Goal: Task Accomplishment & Management: Manage account settings

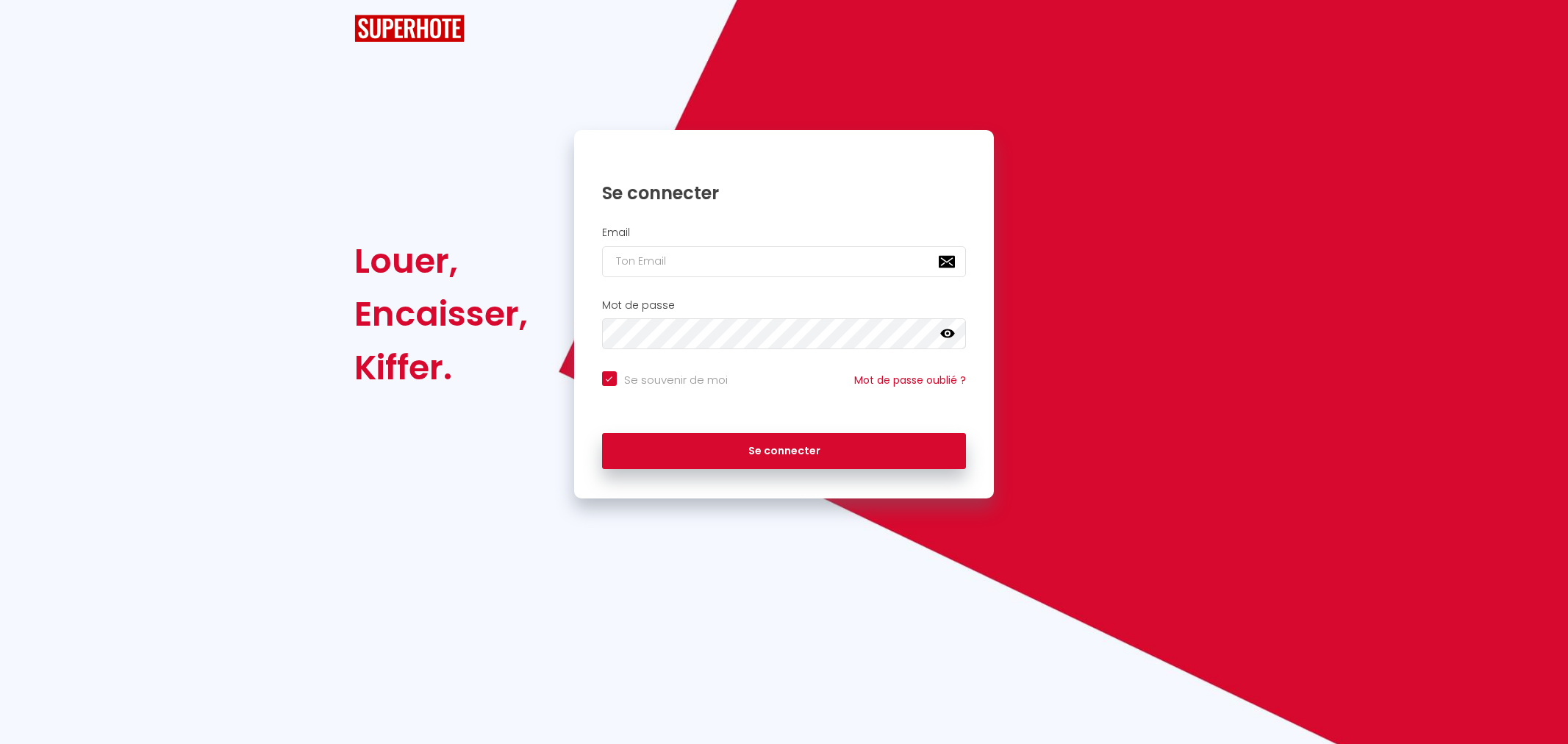
checkbox input "true"
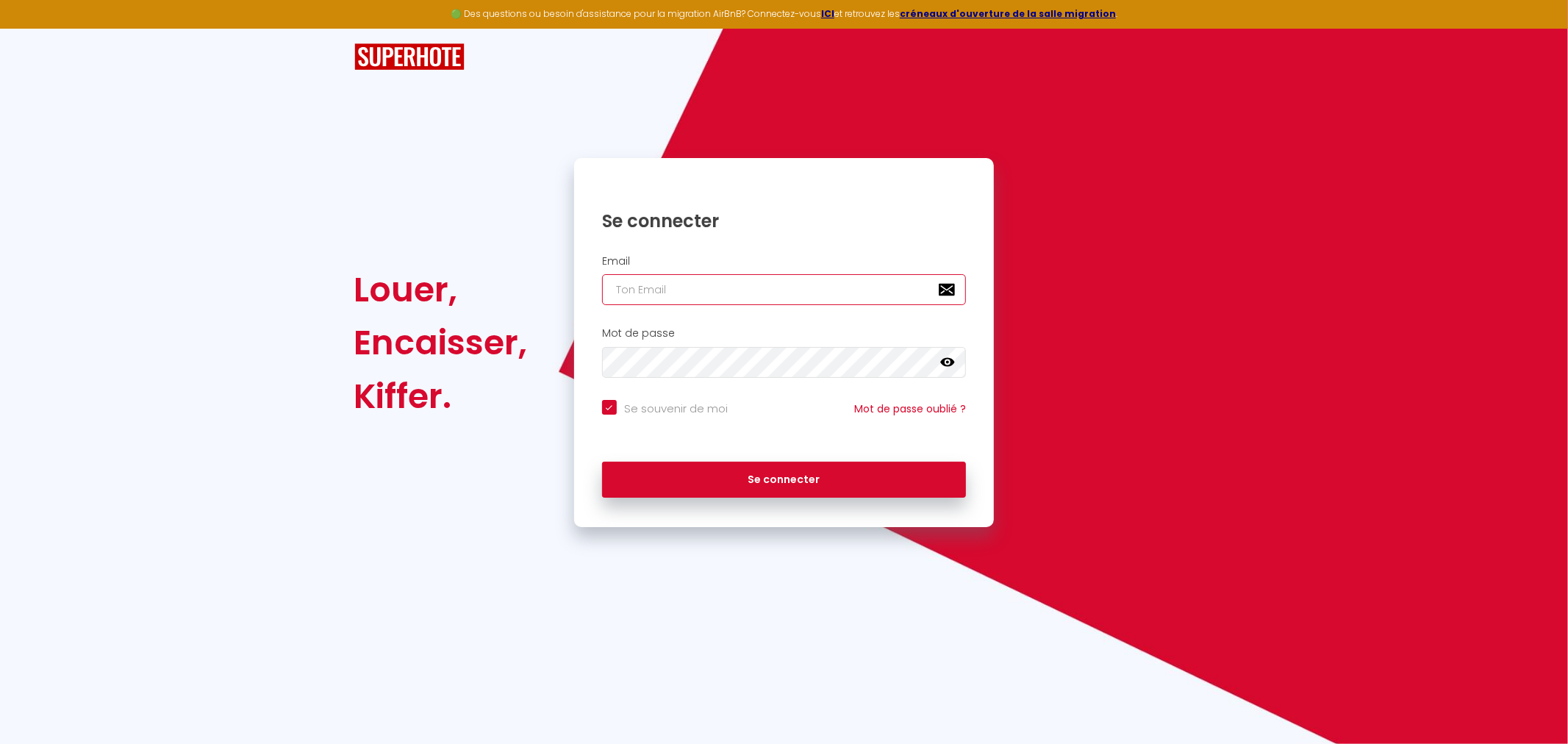
click at [656, 298] on input "email" at bounding box center [784, 290] width 364 height 31
type input "i"
checkbox input "true"
type input "in"
checkbox input "true"
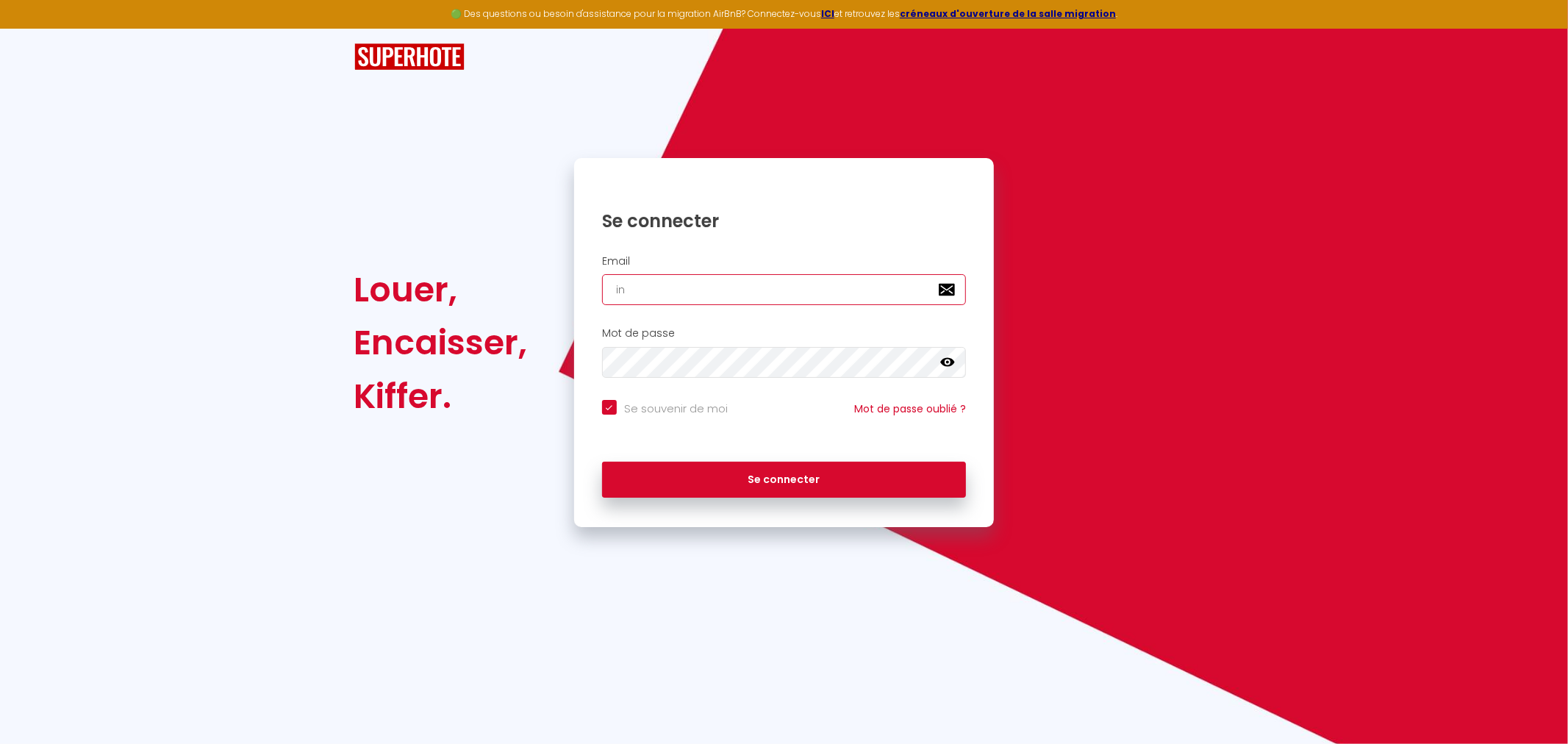
type input "inf"
checkbox input "true"
type input "info"
checkbox input "true"
type input "info@"
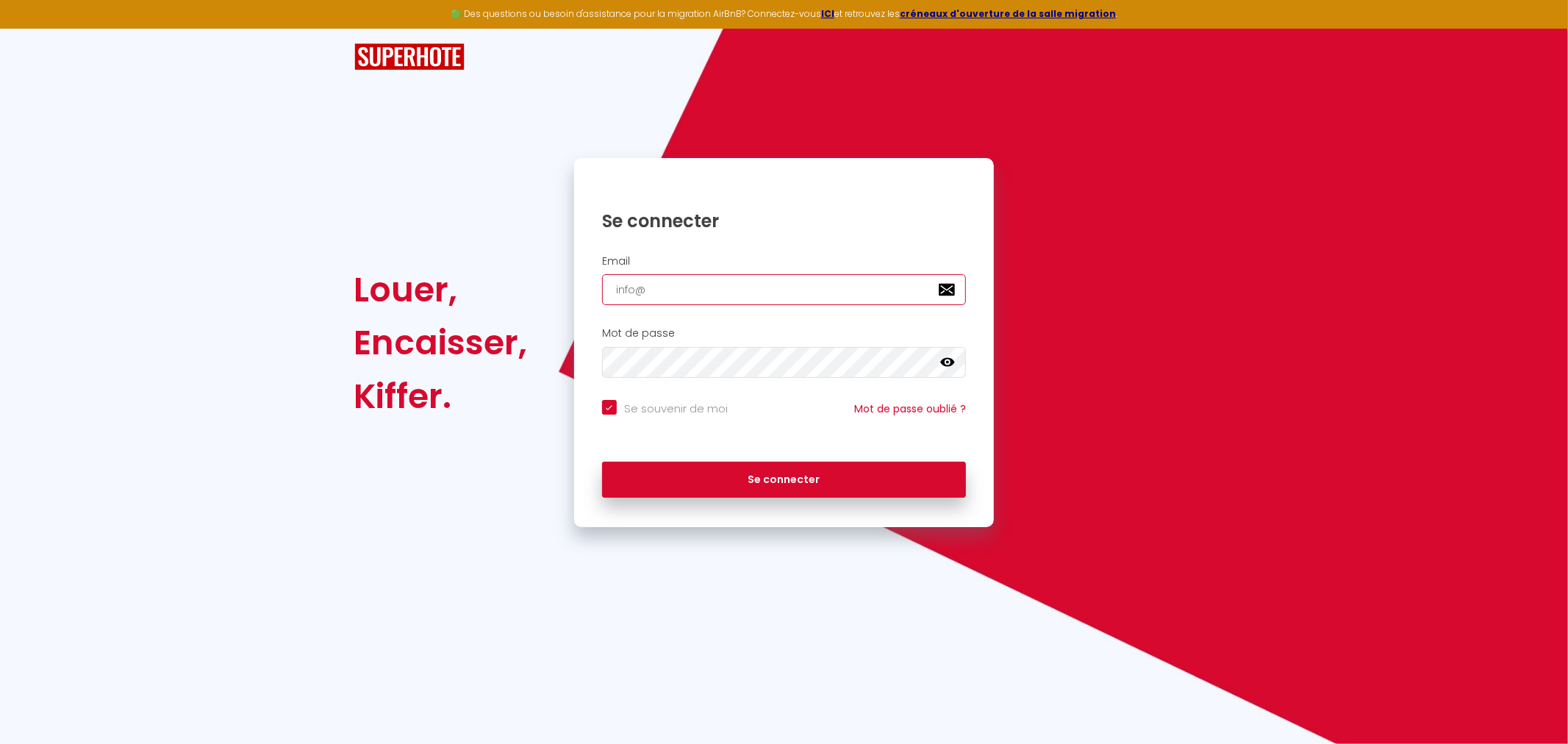
checkbox input "true"
type input "info@i"
checkbox input "true"
type input "info@il"
checkbox input "true"
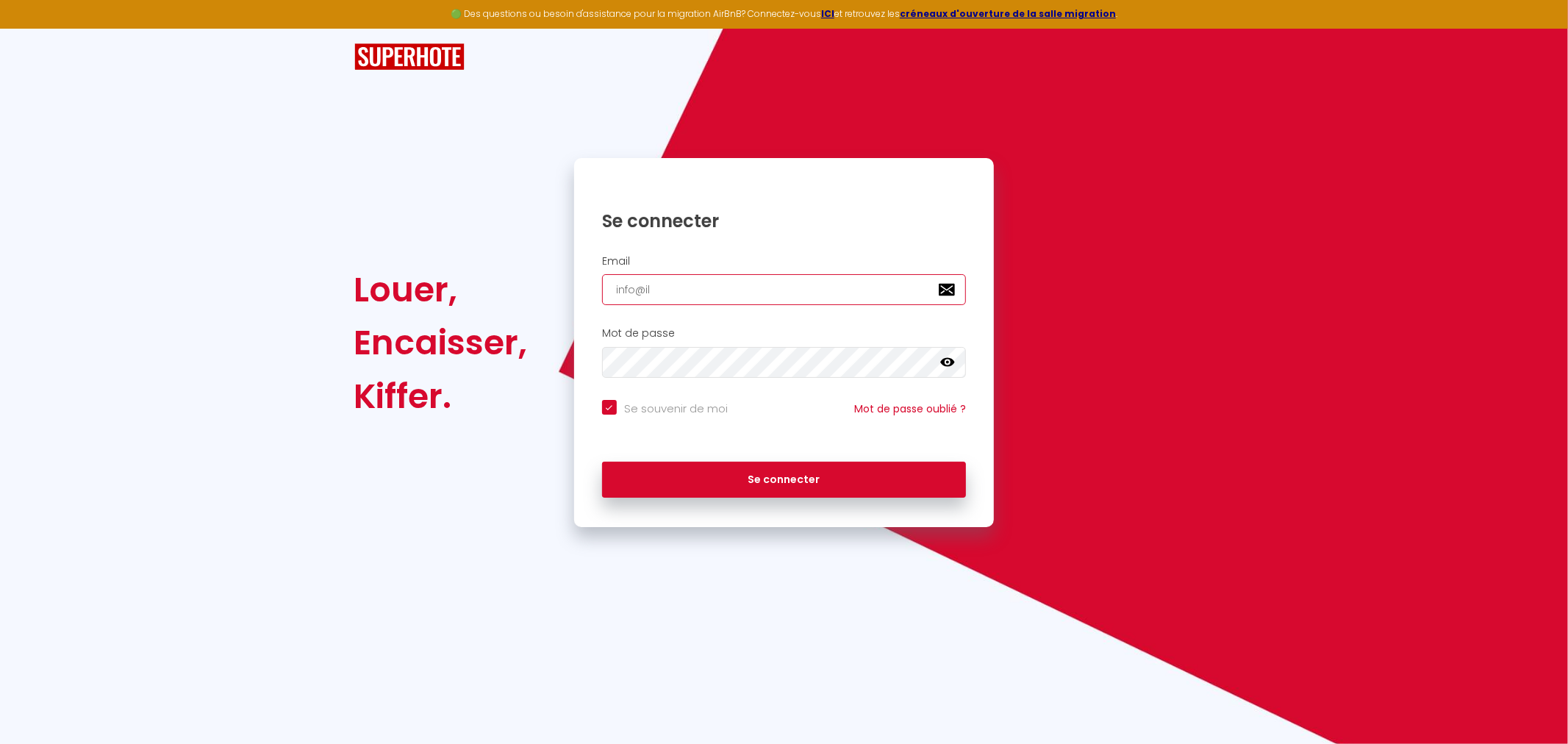
type input "info@ill"
checkbox input "true"
type input "info@illu"
checkbox input "true"
type input "info@illus"
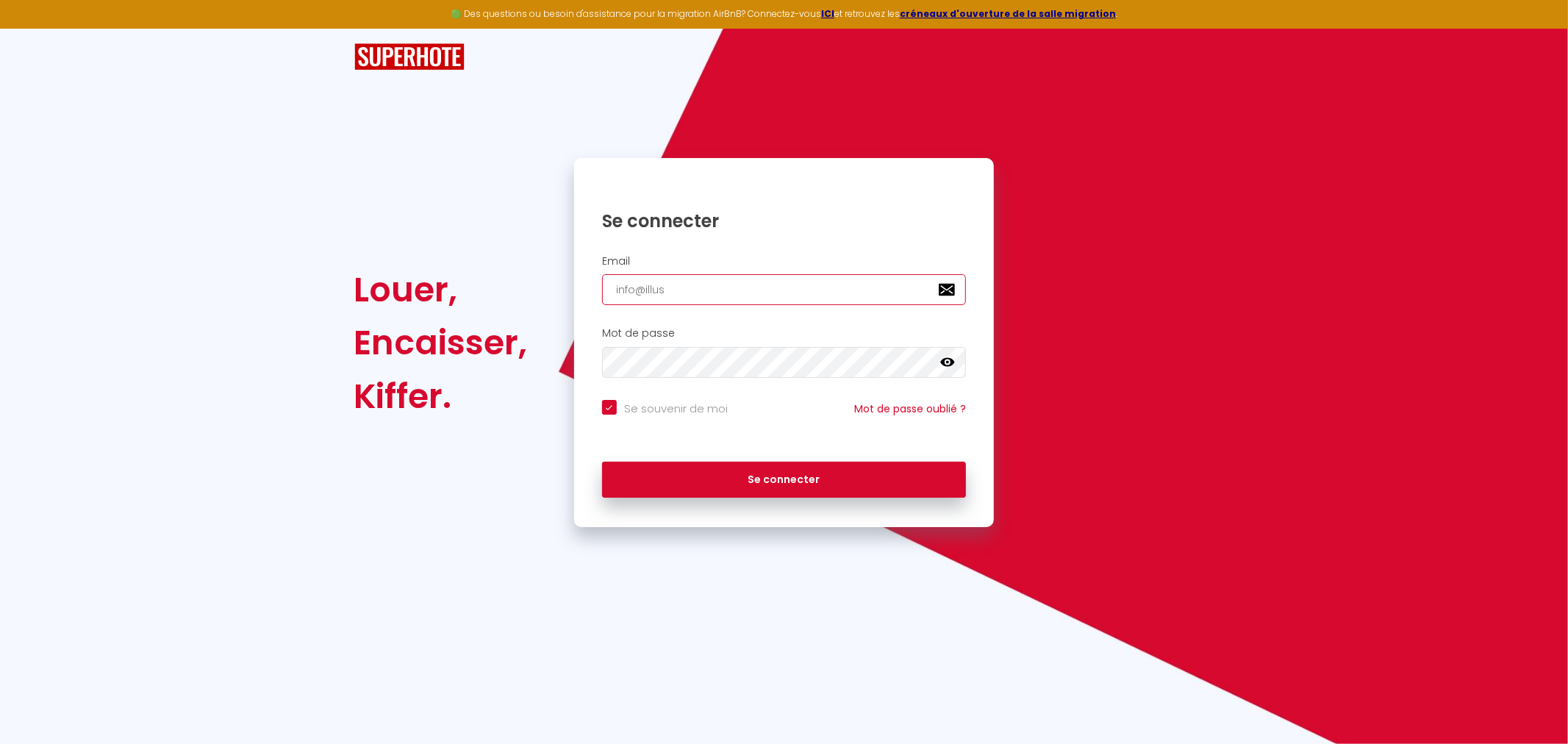
checkbox input "true"
type input "info@illust"
checkbox input "true"
type input "info@illustr"
checkbox input "true"
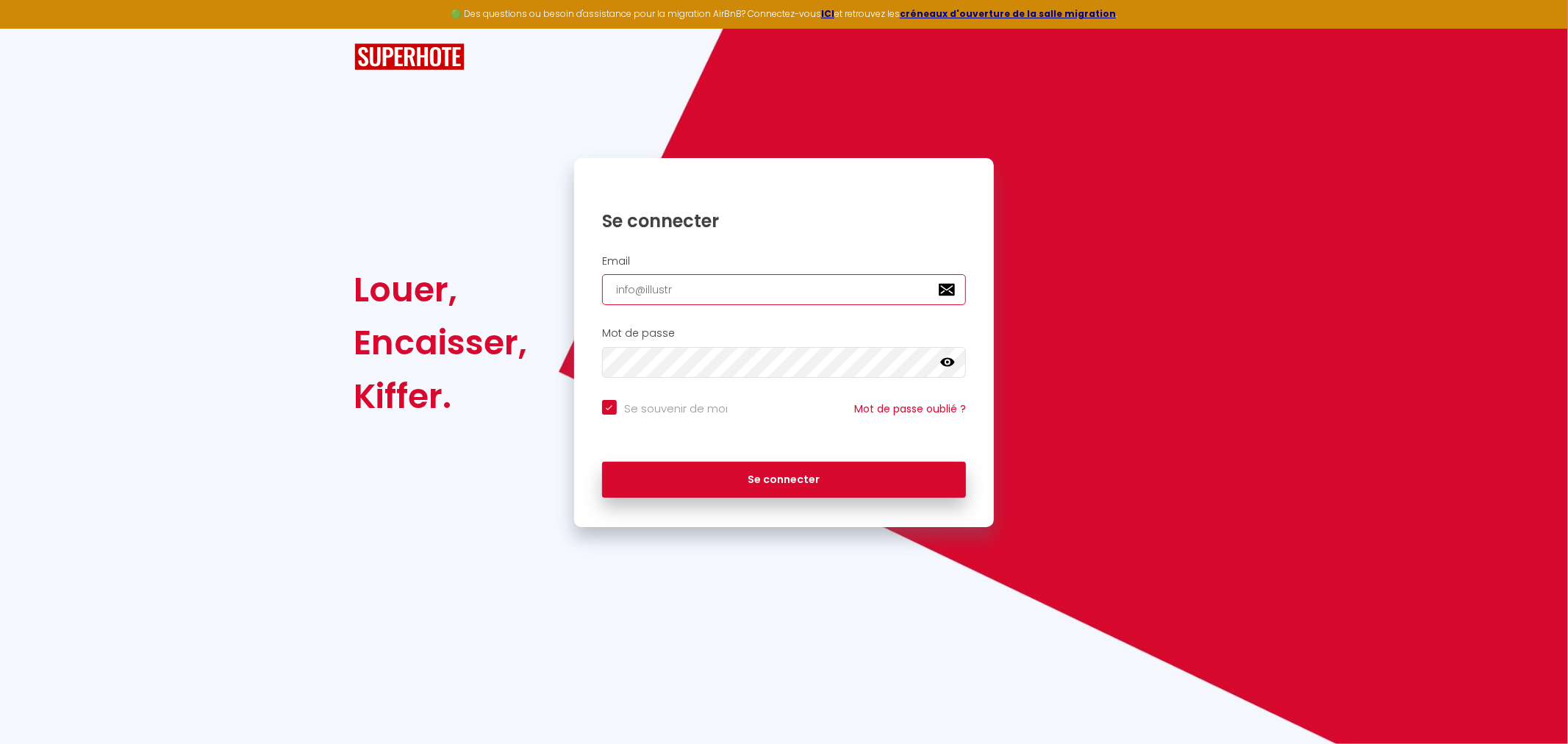
type input "info@illustrg"
checkbox input "true"
type input "info@illustrgi"
checkbox input "true"
type input "info@illustrgit"
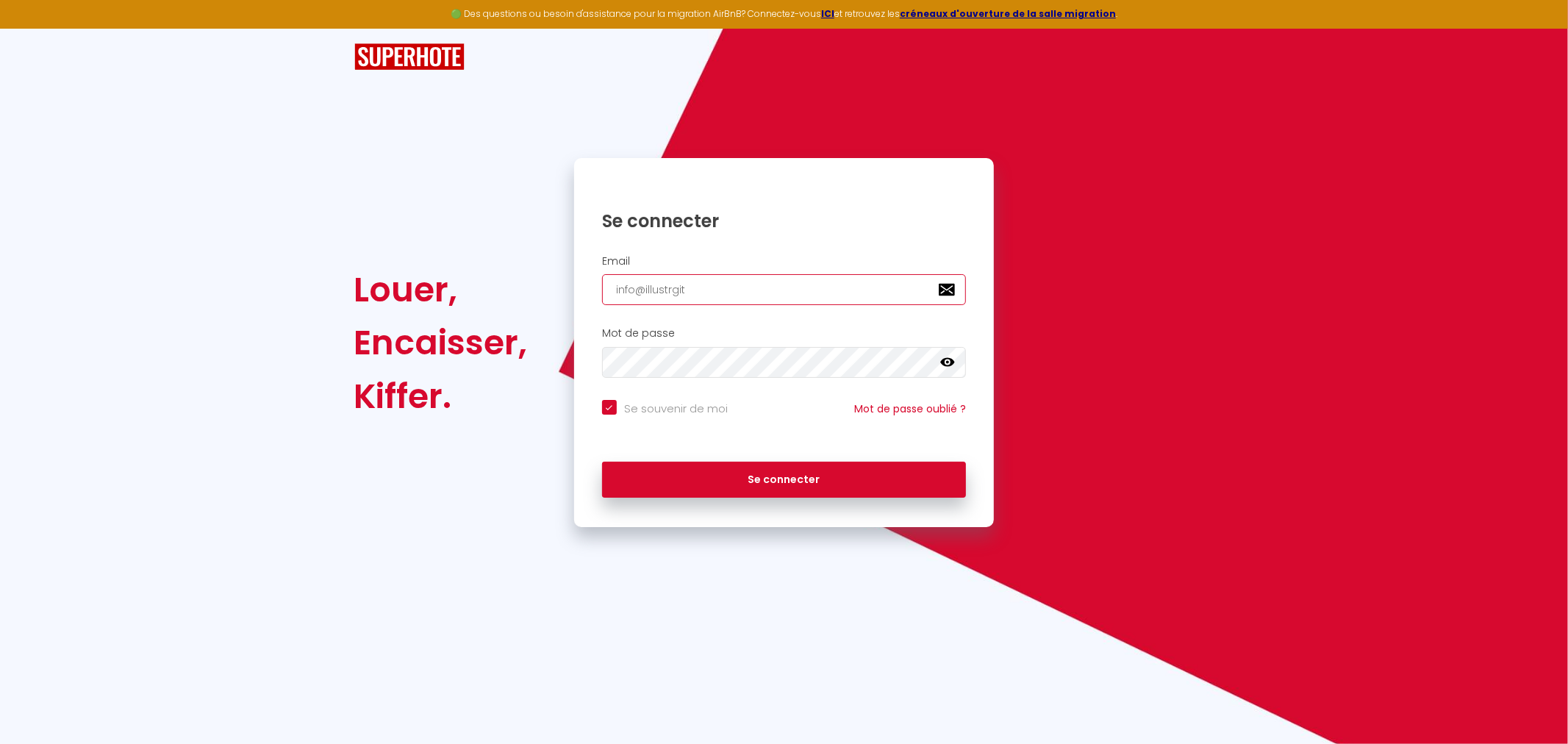
checkbox input "true"
type input "info@illustrgite"
checkbox input "true"
type input "info@illustrgite."
checkbox input "true"
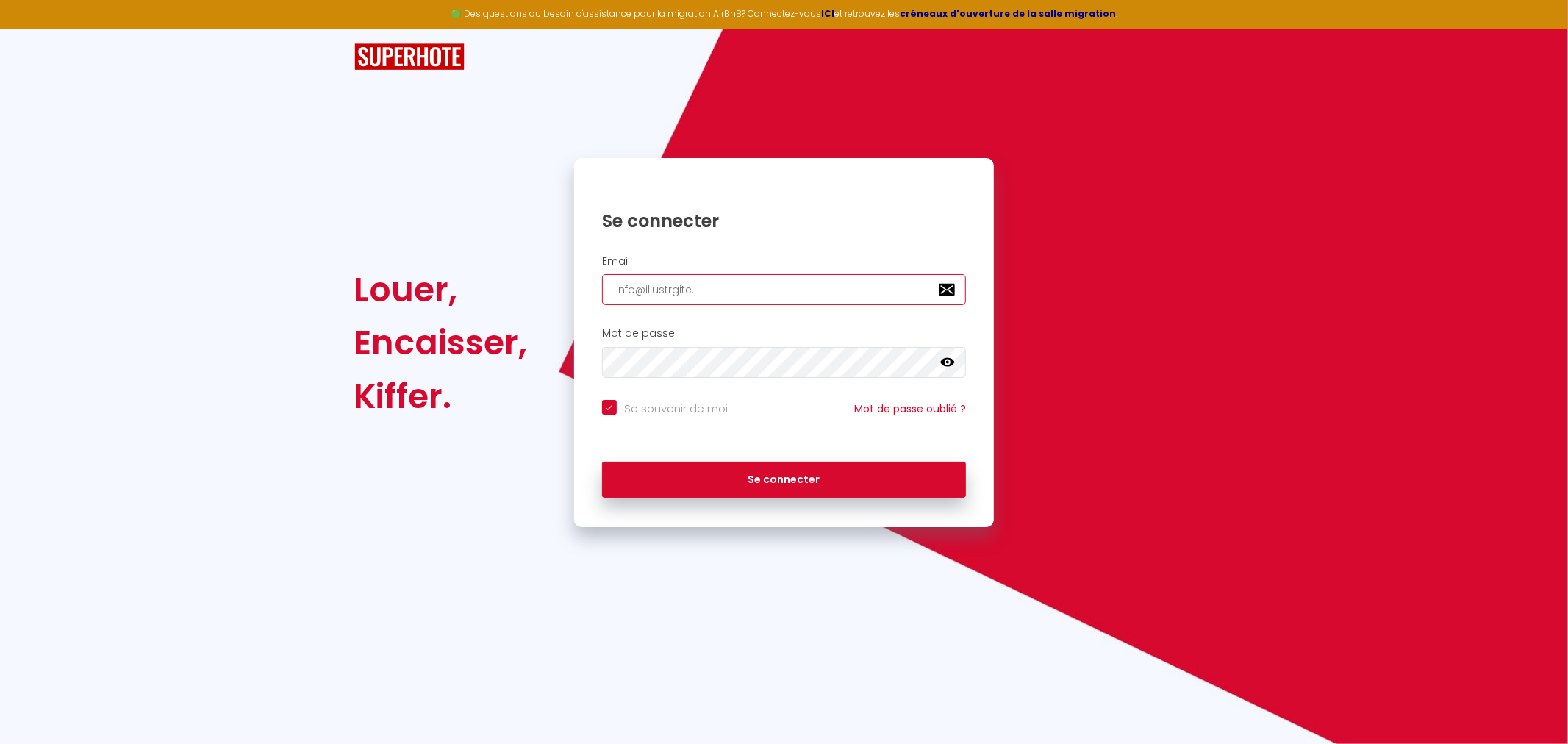
type input "info@illustrgite.c"
checkbox input "true"
type input "[EMAIL_ADDRESS][DOMAIN_NAME]"
checkbox input "true"
type input "[EMAIL_ADDRESS][DOMAIN_NAME]"
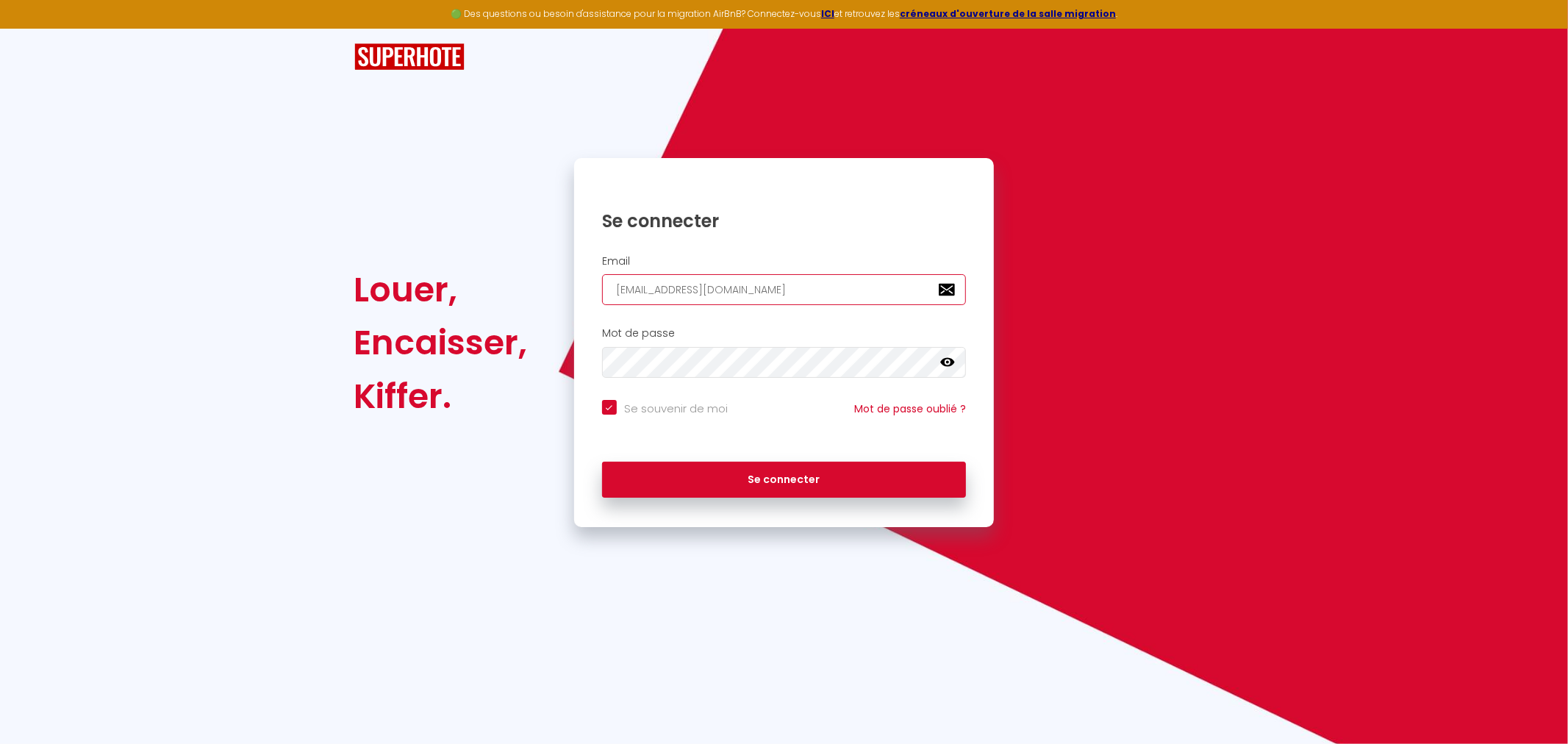
checkbox input "true"
type input "[EMAIL_ADDRESS][DOMAIN_NAME]"
click at [602, 462] on button "Se connecter" at bounding box center [784, 480] width 364 height 37
click at [314, 363] on div "Louer, Encaisser, Kiffer. Se connecter Email [EMAIL_ADDRESS][DOMAIN_NAME] Mot d…" at bounding box center [784, 278] width 1568 height 499
click at [602, 462] on button "Se connecter" at bounding box center [784, 480] width 364 height 37
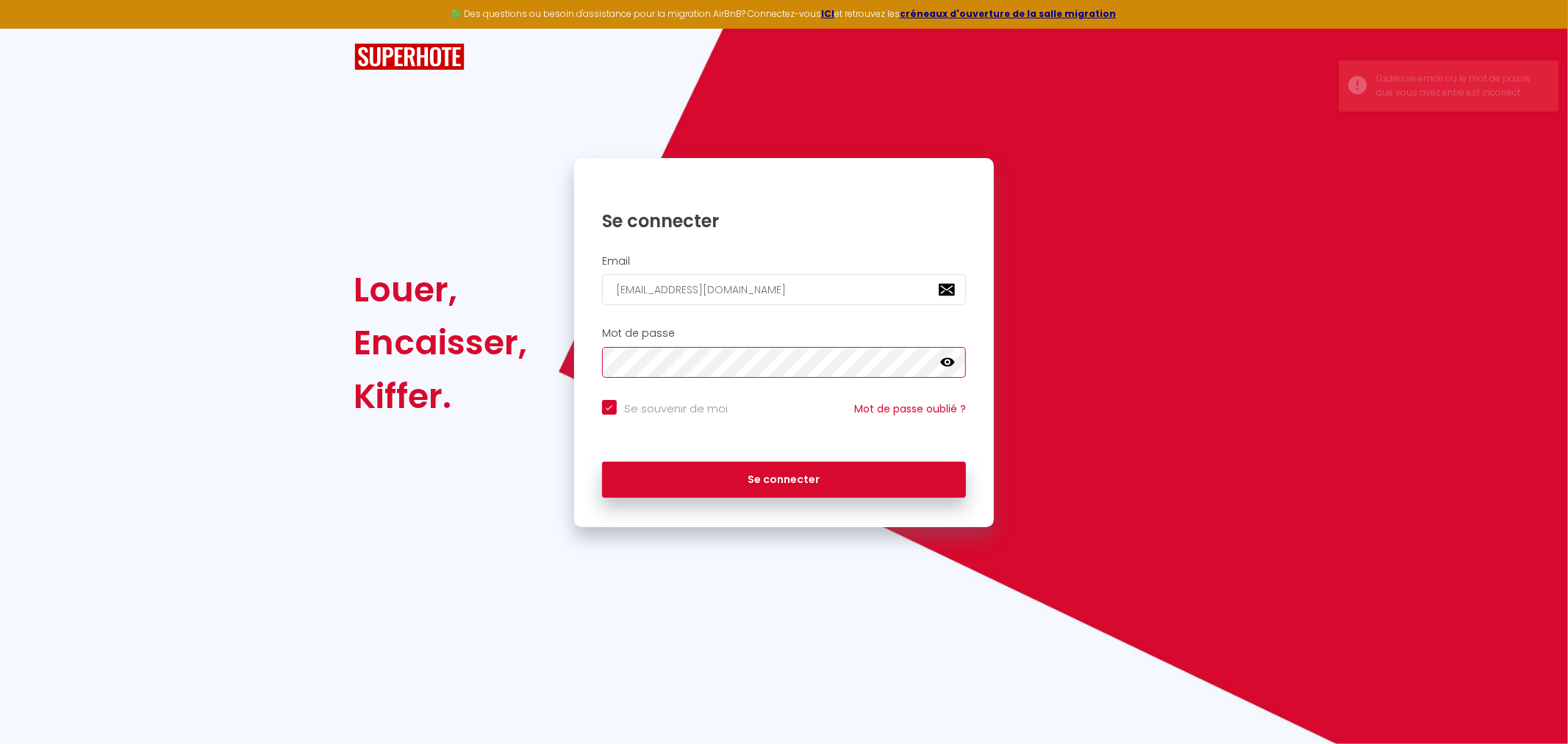
checkbox input "true"
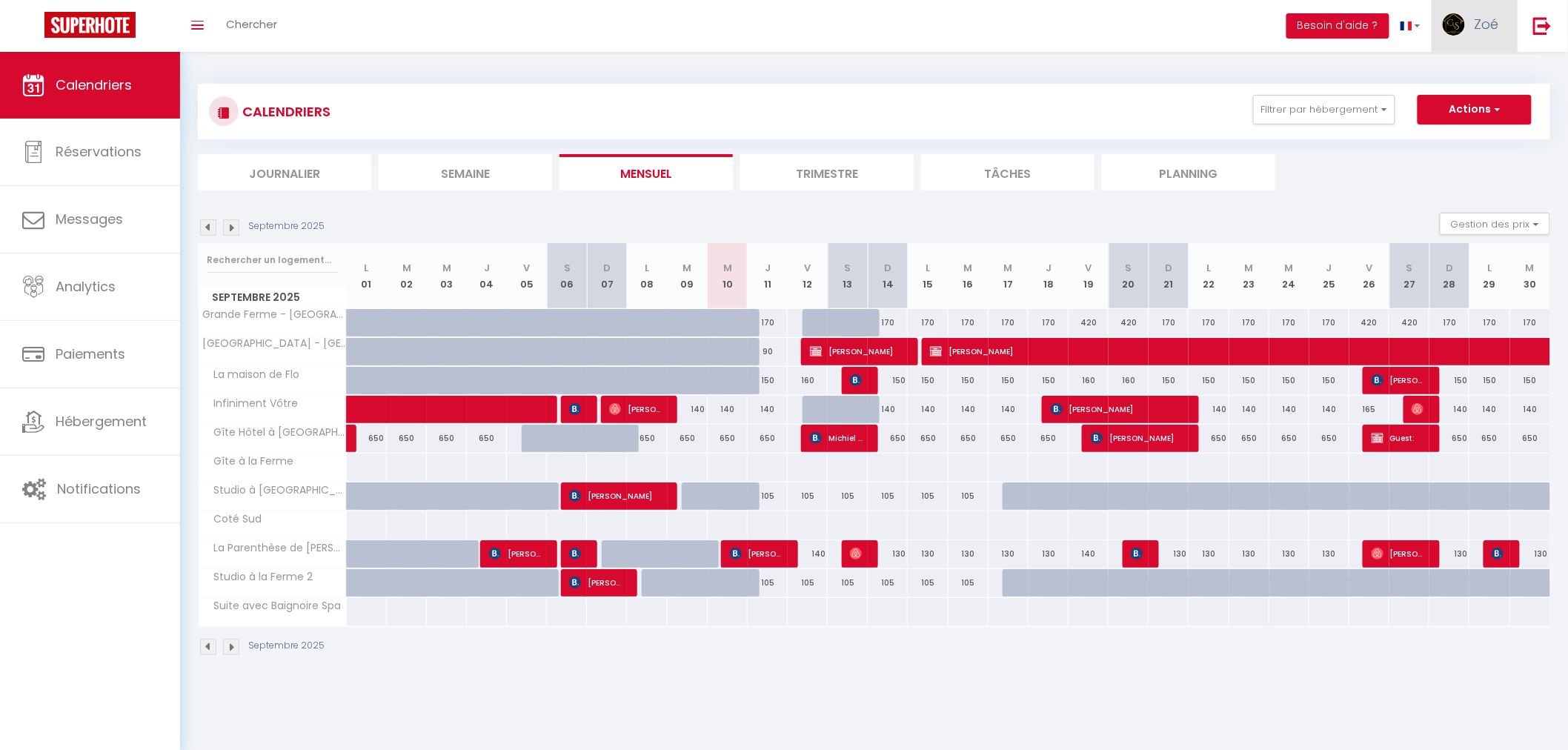
click at [1458, 23] on img at bounding box center [1454, 24] width 22 height 22
click at [1435, 97] on link "Équipe" at bounding box center [1458, 100] width 110 height 25
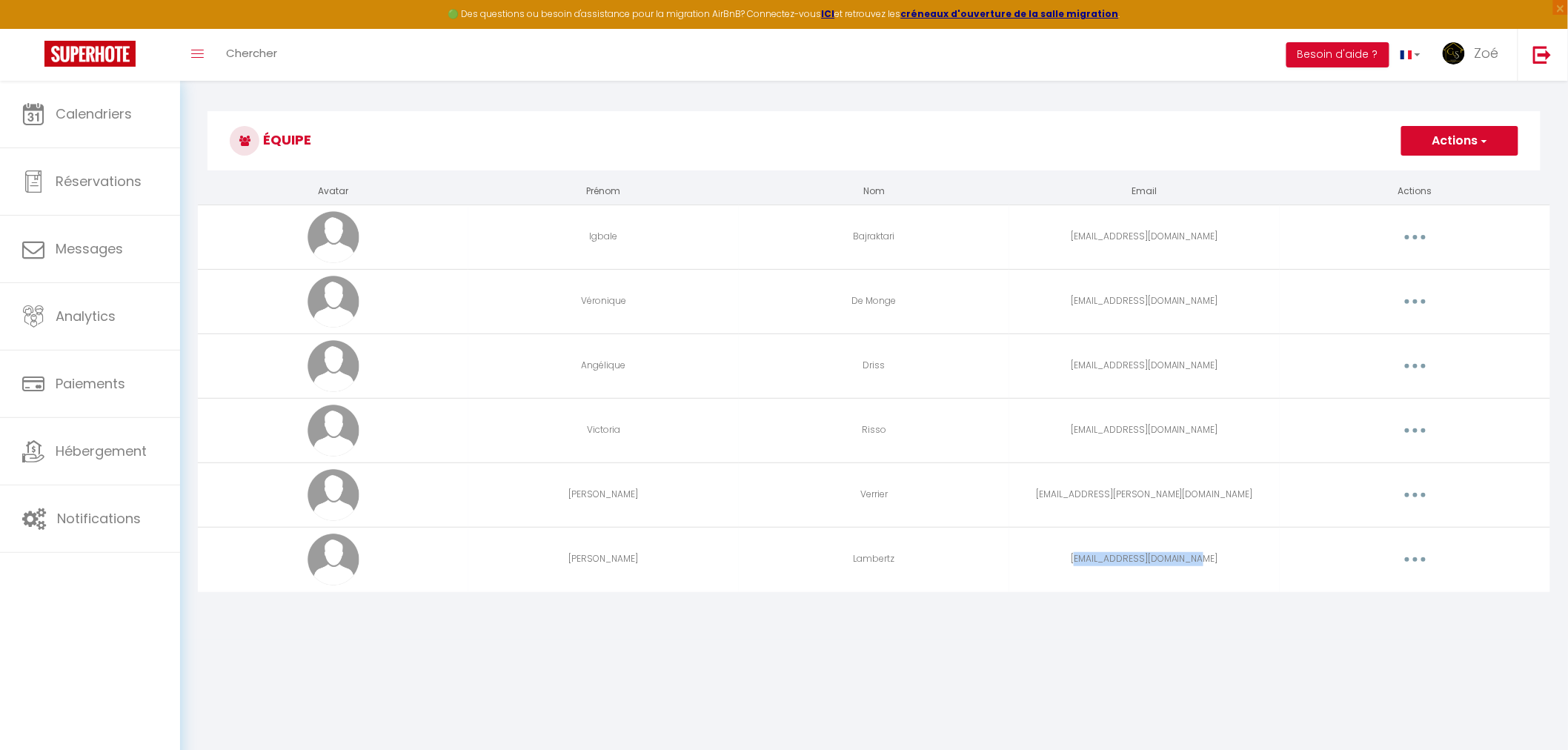
drag, startPoint x: 1085, startPoint y: 559, endPoint x: 1204, endPoint y: 565, distance: 119.2
click at [1204, 565] on td "[EMAIL_ADDRESS][DOMAIN_NAME]" at bounding box center [1145, 559] width 271 height 65
click at [1416, 555] on button "button" at bounding box center [1415, 559] width 41 height 23
click at [1380, 603] on link "Editer" at bounding box center [1377, 593] width 110 height 25
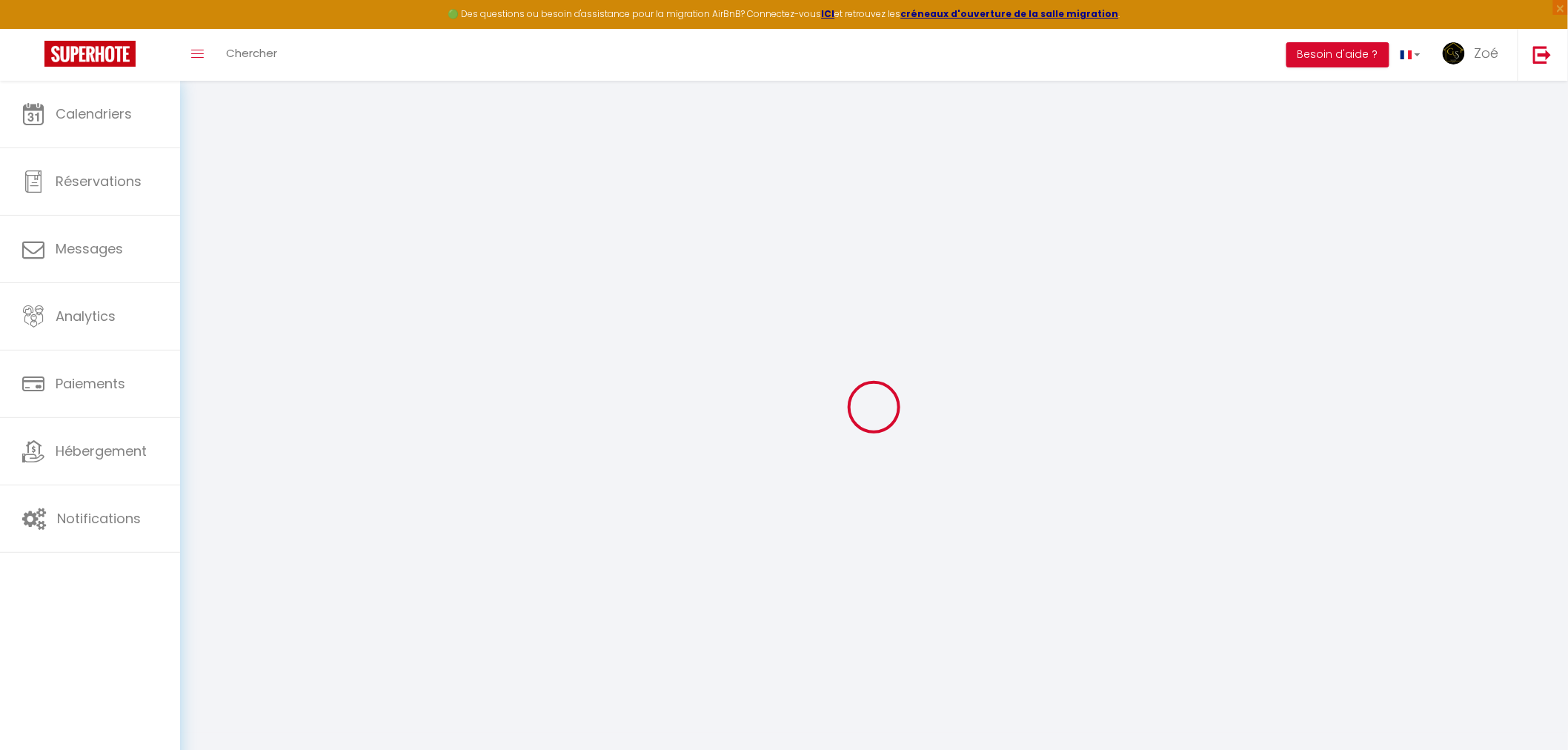
type input "[PERSON_NAME]"
type input "Lambertz"
type input "[EMAIL_ADDRESS][DOMAIN_NAME]"
type textarea "Alaferme2025*"
type textarea "[URL][DOMAIN_NAME]"
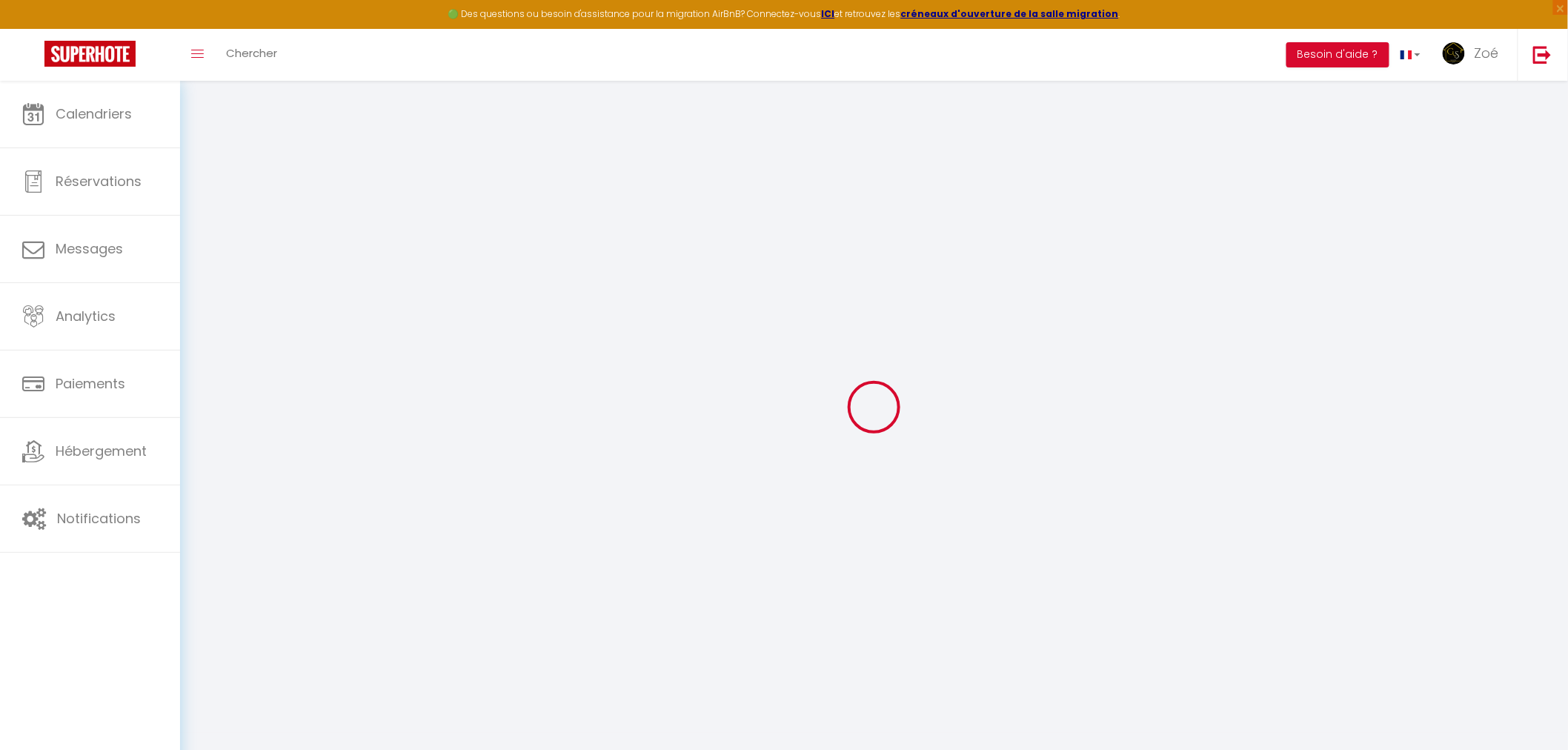
checkbox input "true"
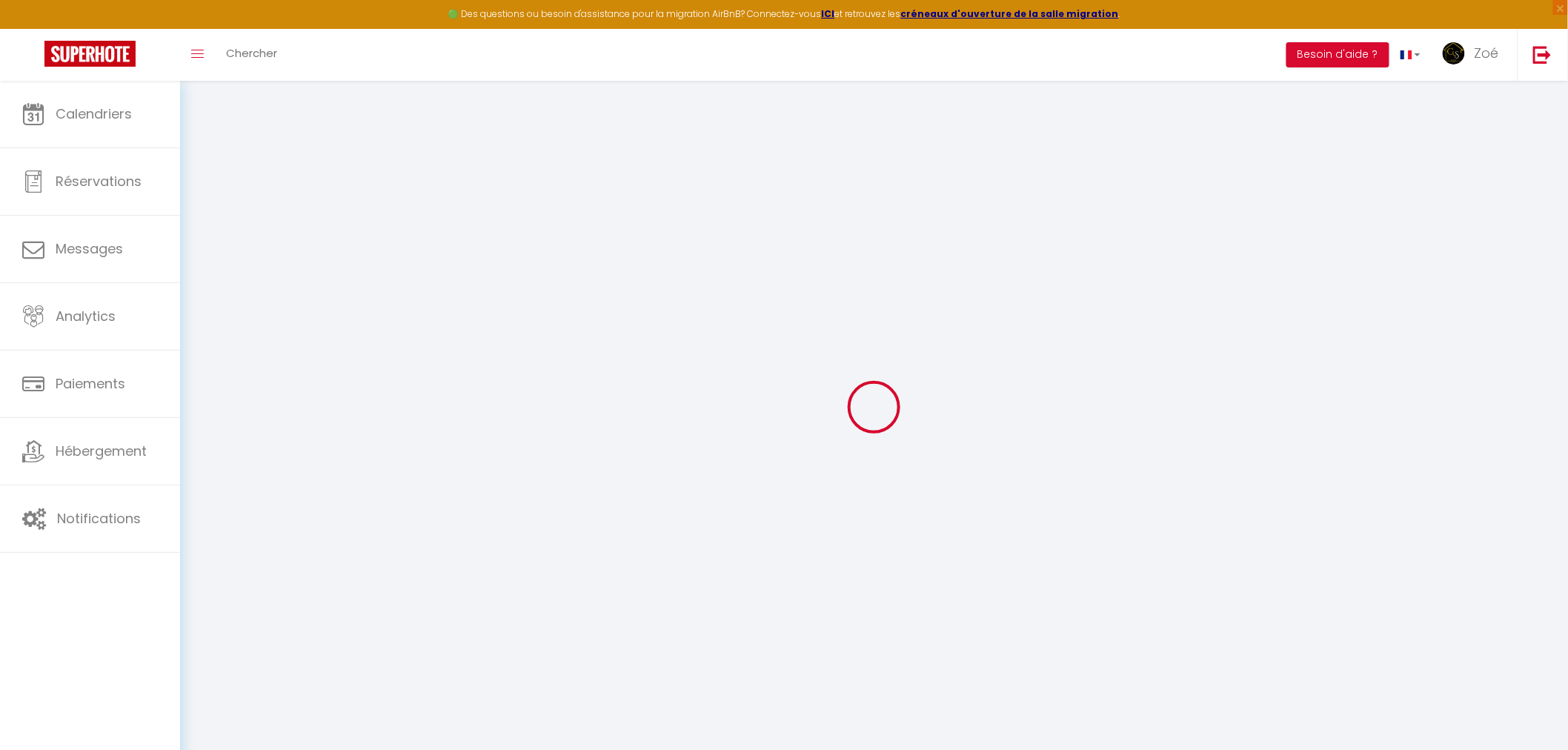
checkbox input "true"
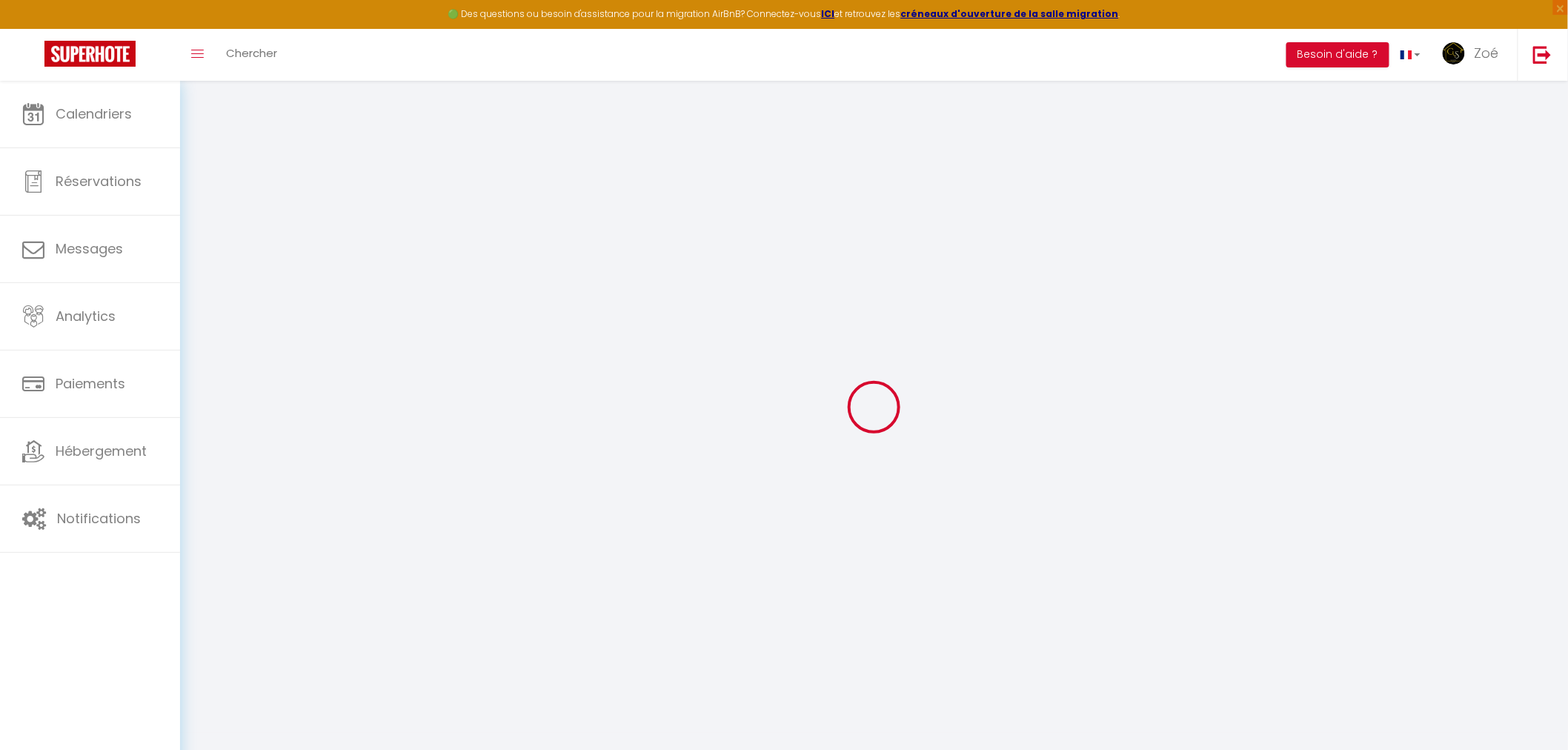
checkbox input "true"
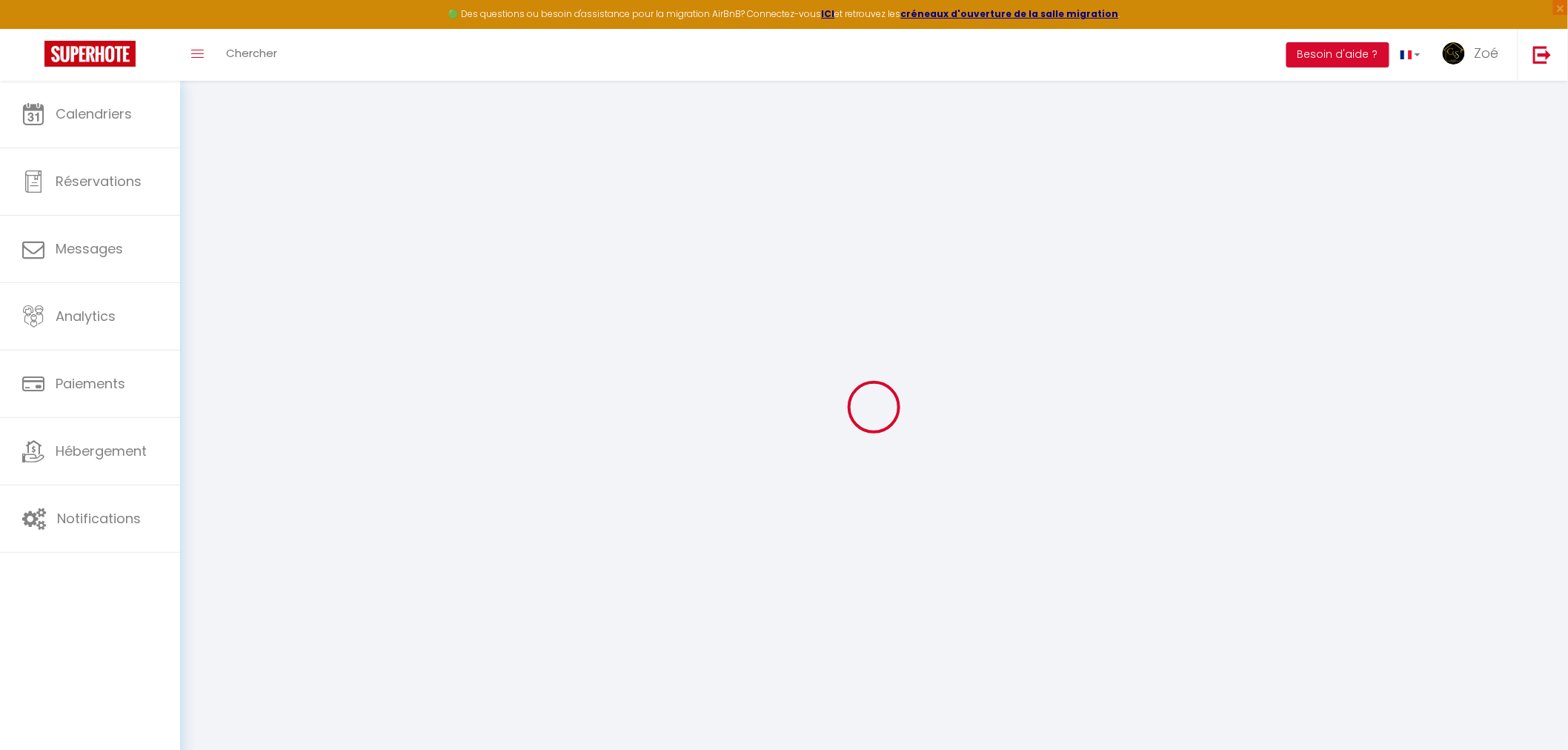
checkbox input "true"
select select
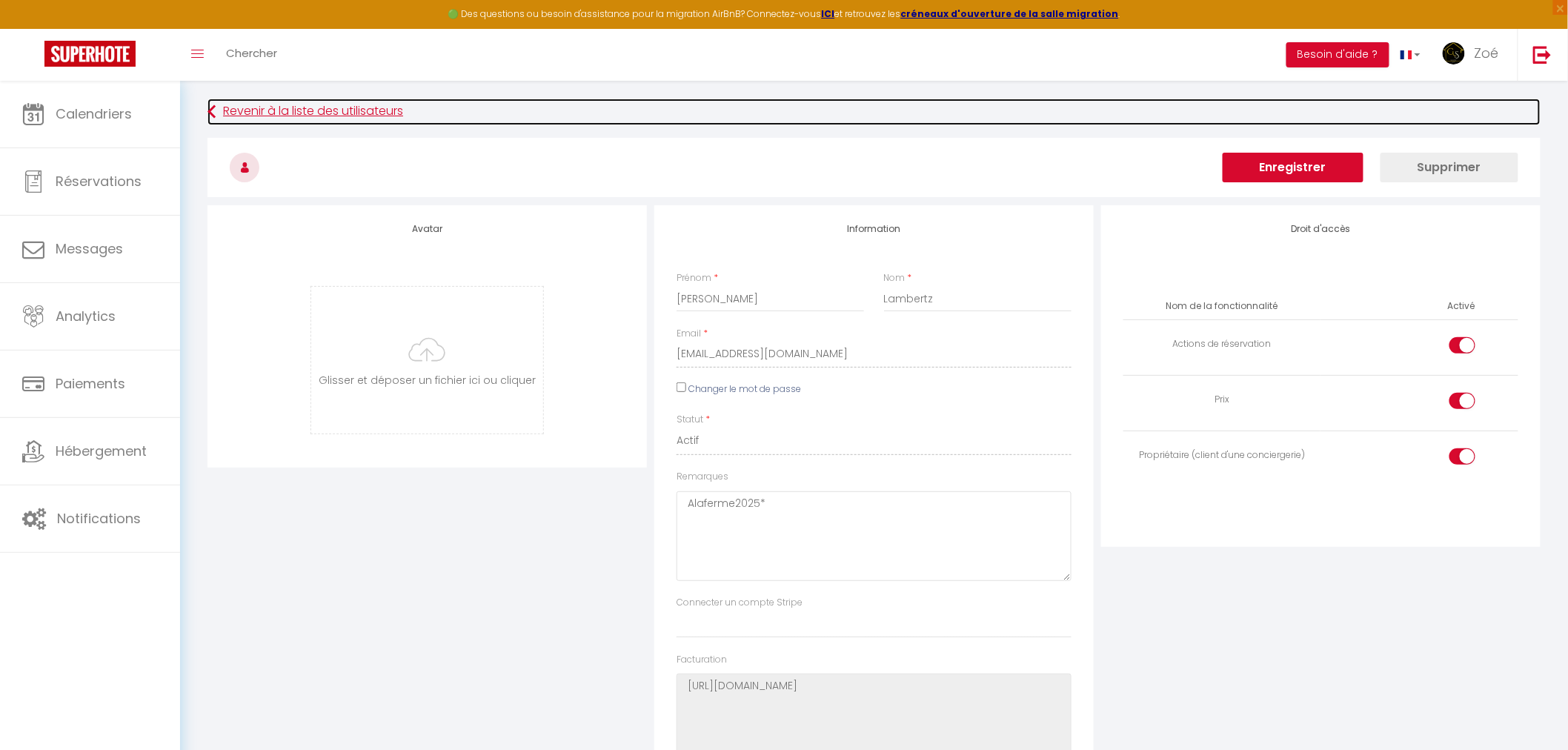
click at [210, 109] on icon at bounding box center [211, 111] width 8 height 27
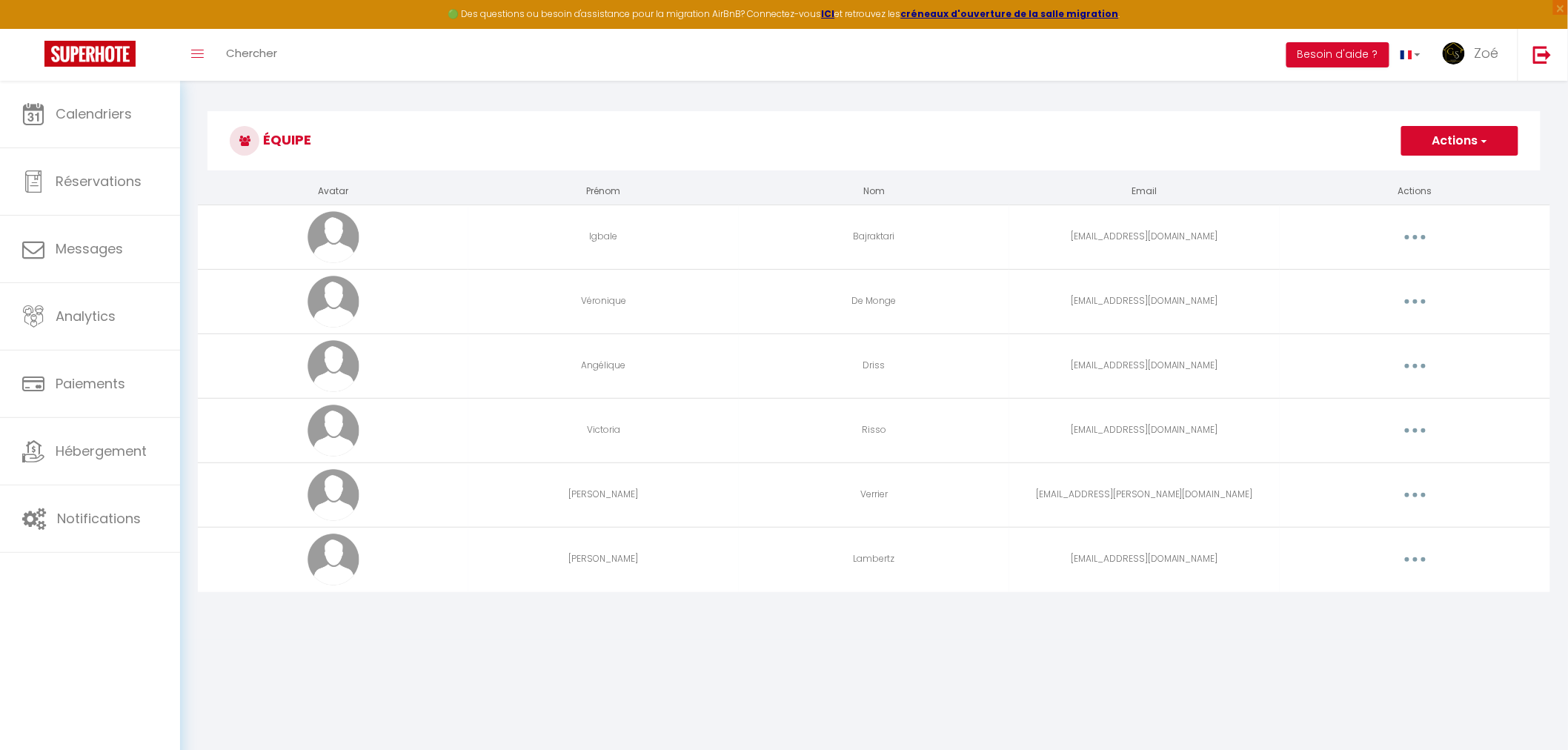
click at [1438, 150] on button "Actions" at bounding box center [1460, 141] width 117 height 29
click at [1441, 167] on link "Ajouter un nouvel utilisateur" at bounding box center [1430, 173] width 175 height 19
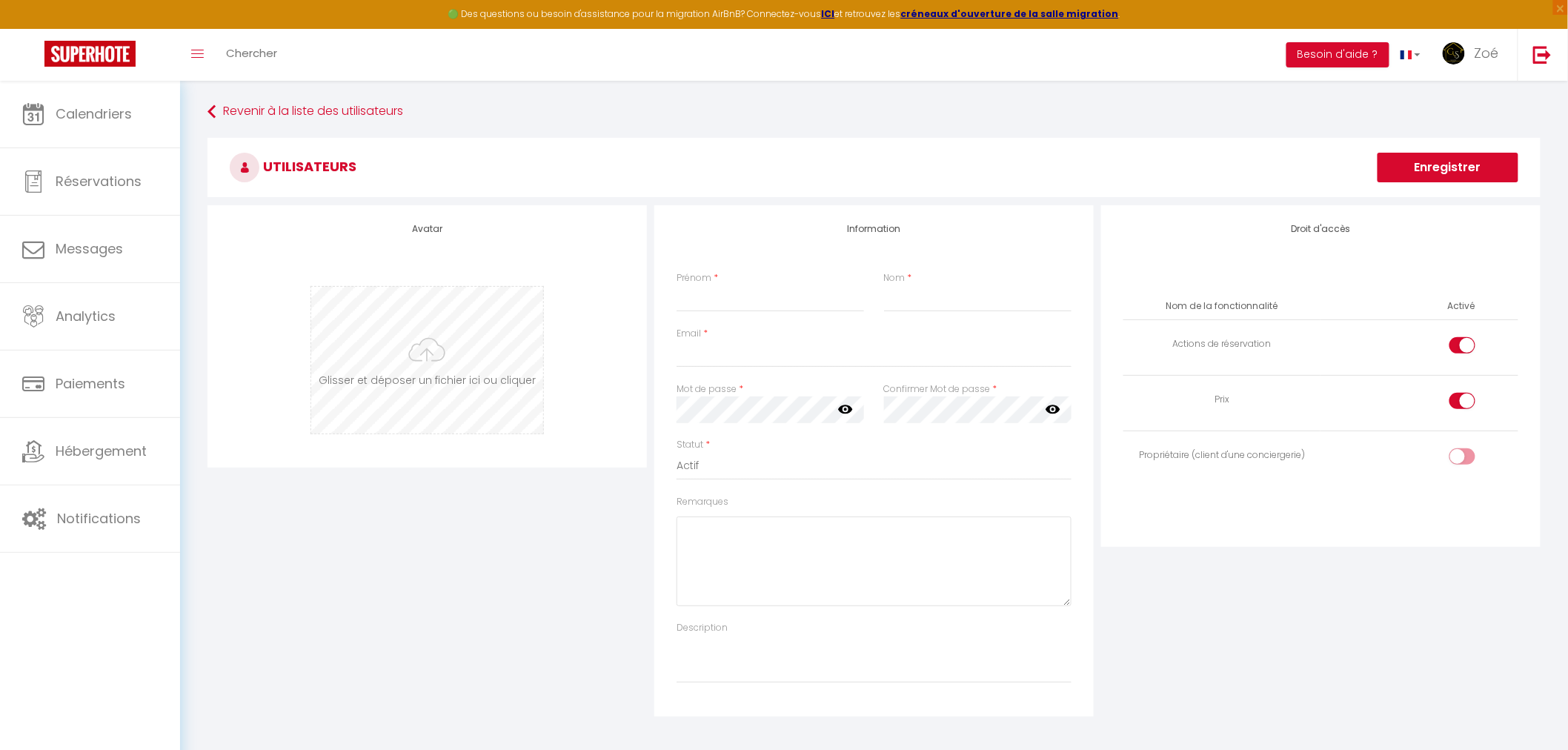
click at [420, 372] on input "file" at bounding box center [427, 360] width 232 height 147
click at [767, 303] on input "Prénom" at bounding box center [770, 298] width 187 height 27
type input "[PERSON_NAME]"
click at [950, 292] on input "Nom" at bounding box center [977, 298] width 187 height 27
type input "MArc"
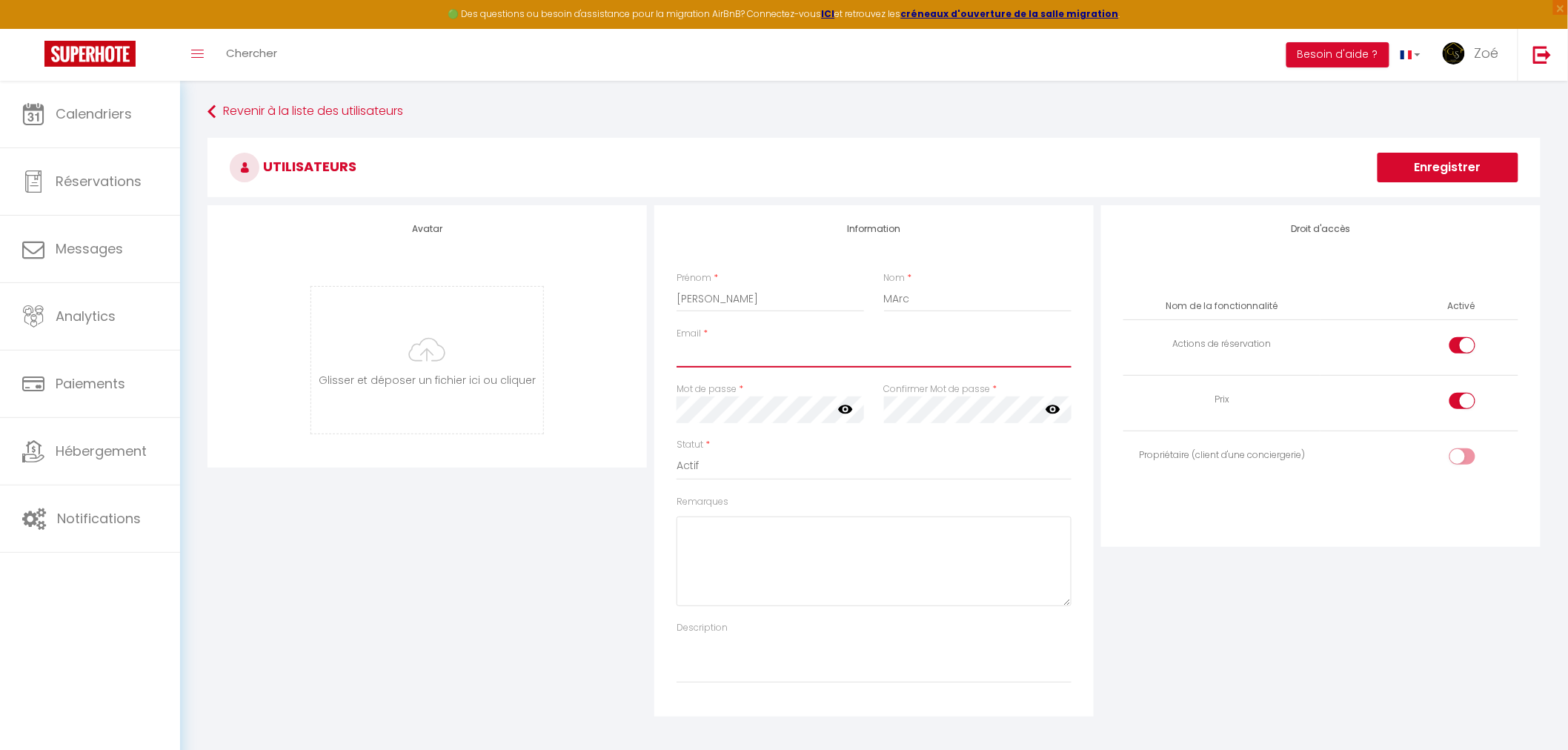
click at [730, 355] on input "Email" at bounding box center [875, 353] width 395 height 27
paste input "[EMAIL_ADDRESS][DOMAIN_NAME]"
type input "[EMAIL_ADDRESS][DOMAIN_NAME]"
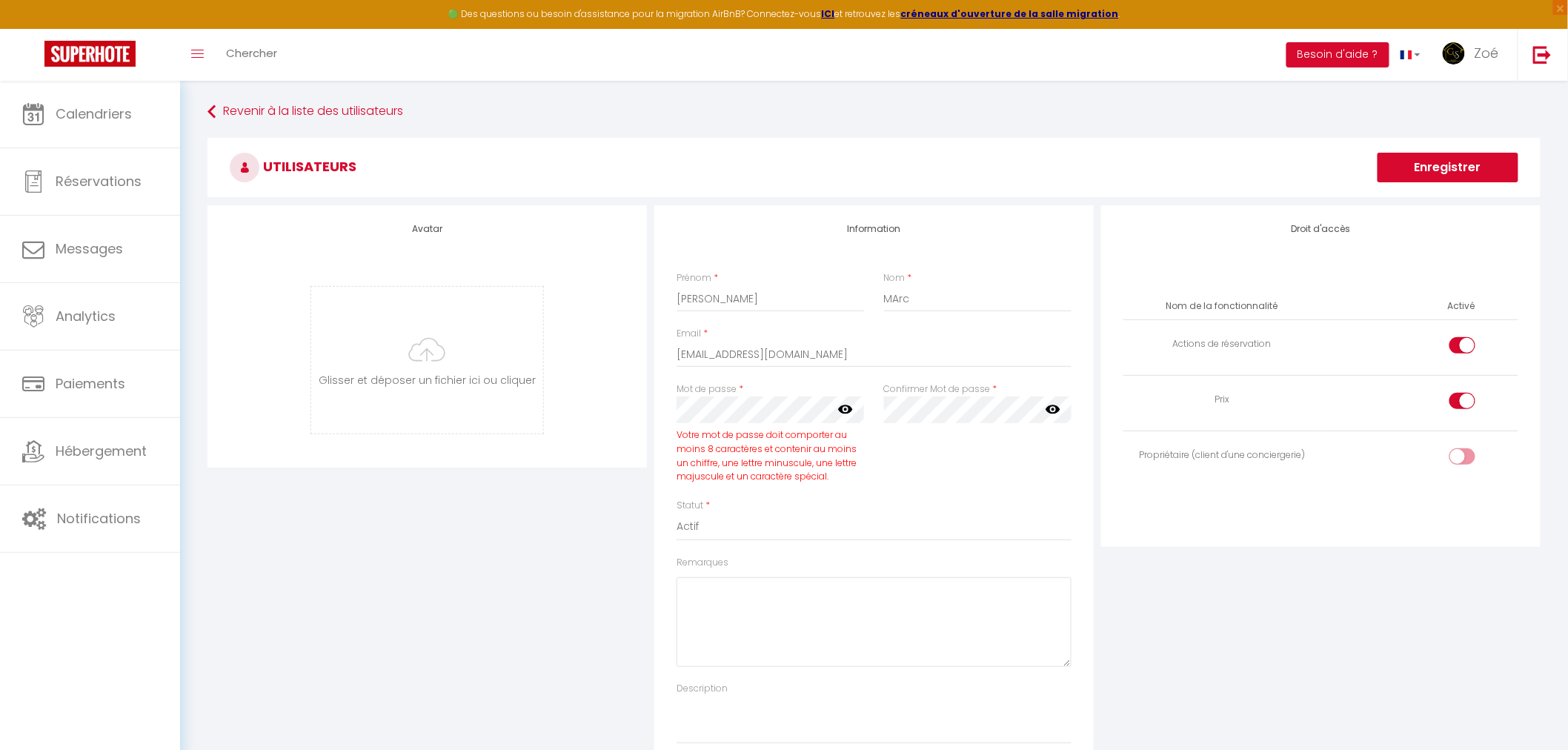
click at [845, 403] on icon at bounding box center [845, 409] width 15 height 15
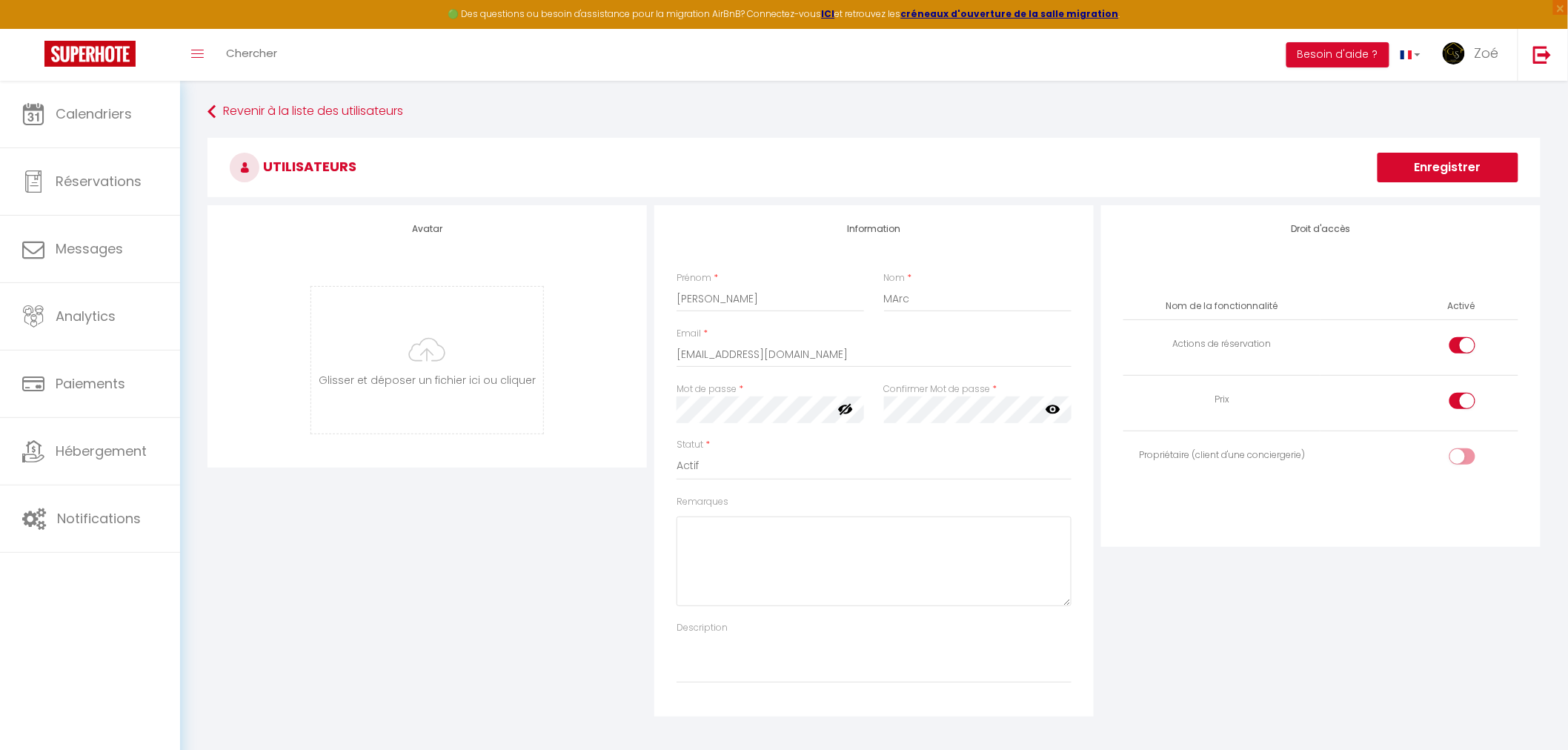
click at [621, 398] on div "Avatar [PERSON_NAME] et déposer un fichier ici ou cliquer Ooops, something wron…" at bounding box center [874, 460] width 1341 height 511
click at [782, 543] on textarea "Remarques" at bounding box center [875, 561] width 395 height 90
paste textarea "Alaferme2025*"
type textarea "Alaferme2025*"
click at [1465, 457] on input "checkbox" at bounding box center [1475, 459] width 26 height 22
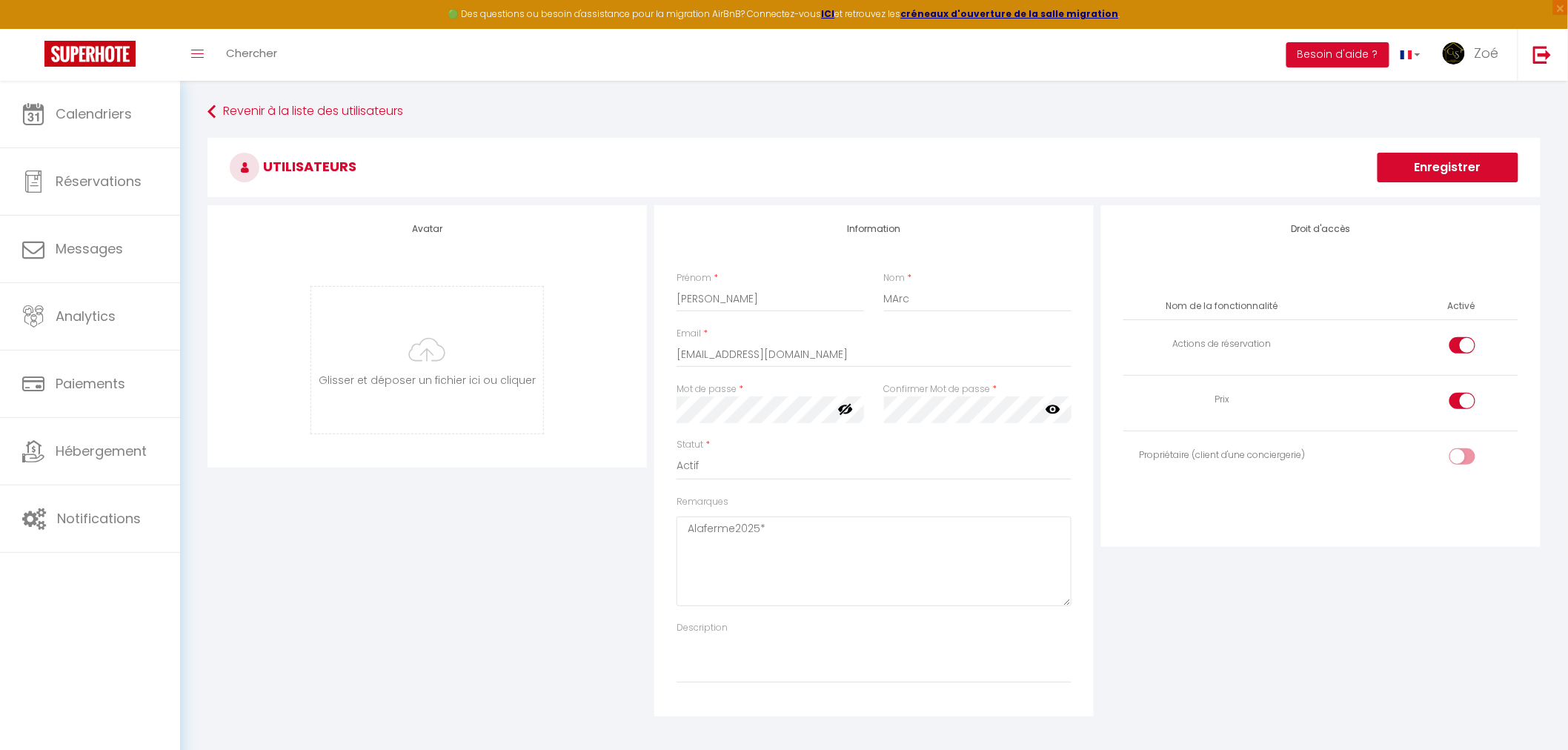
checkbox input "true"
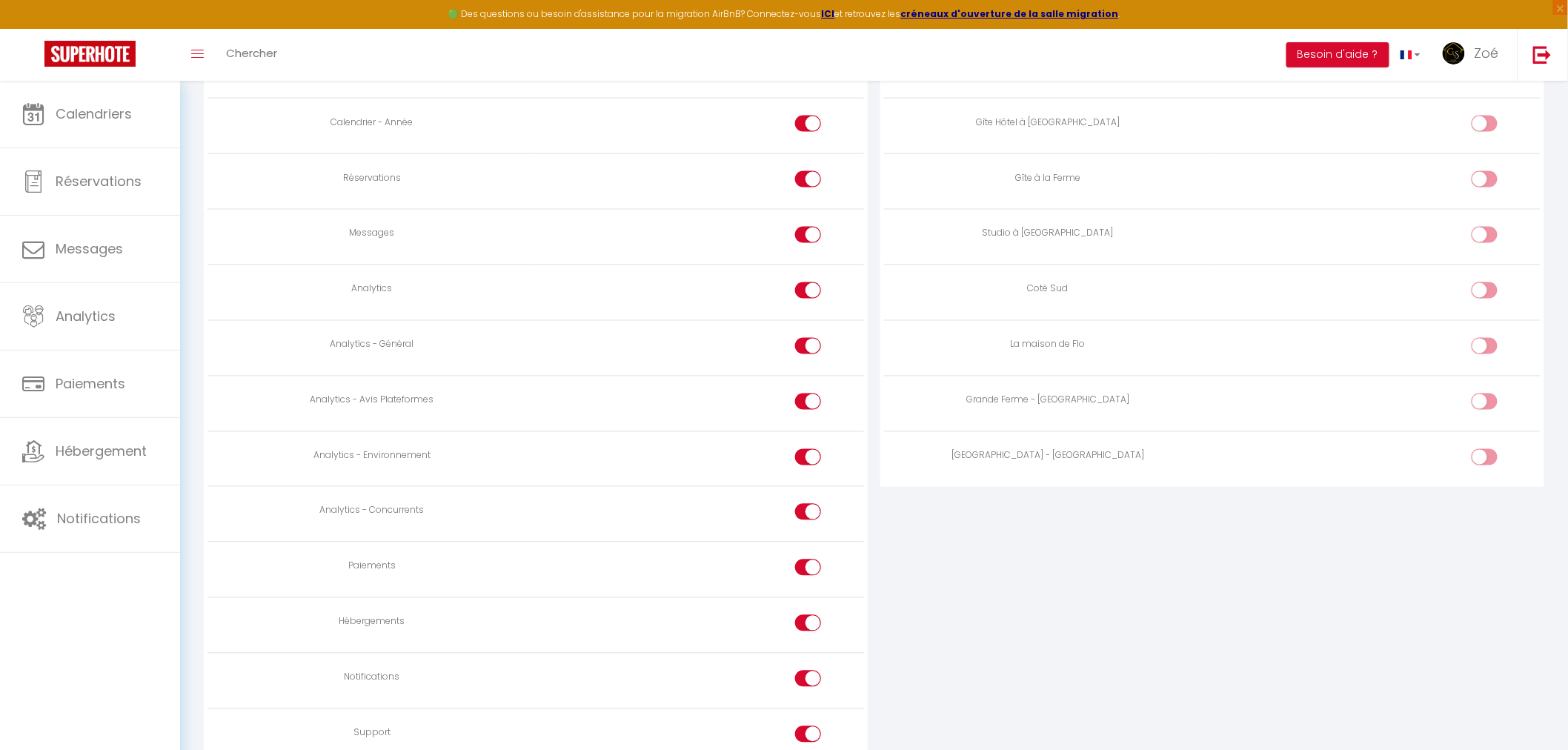
scroll to position [905, 0]
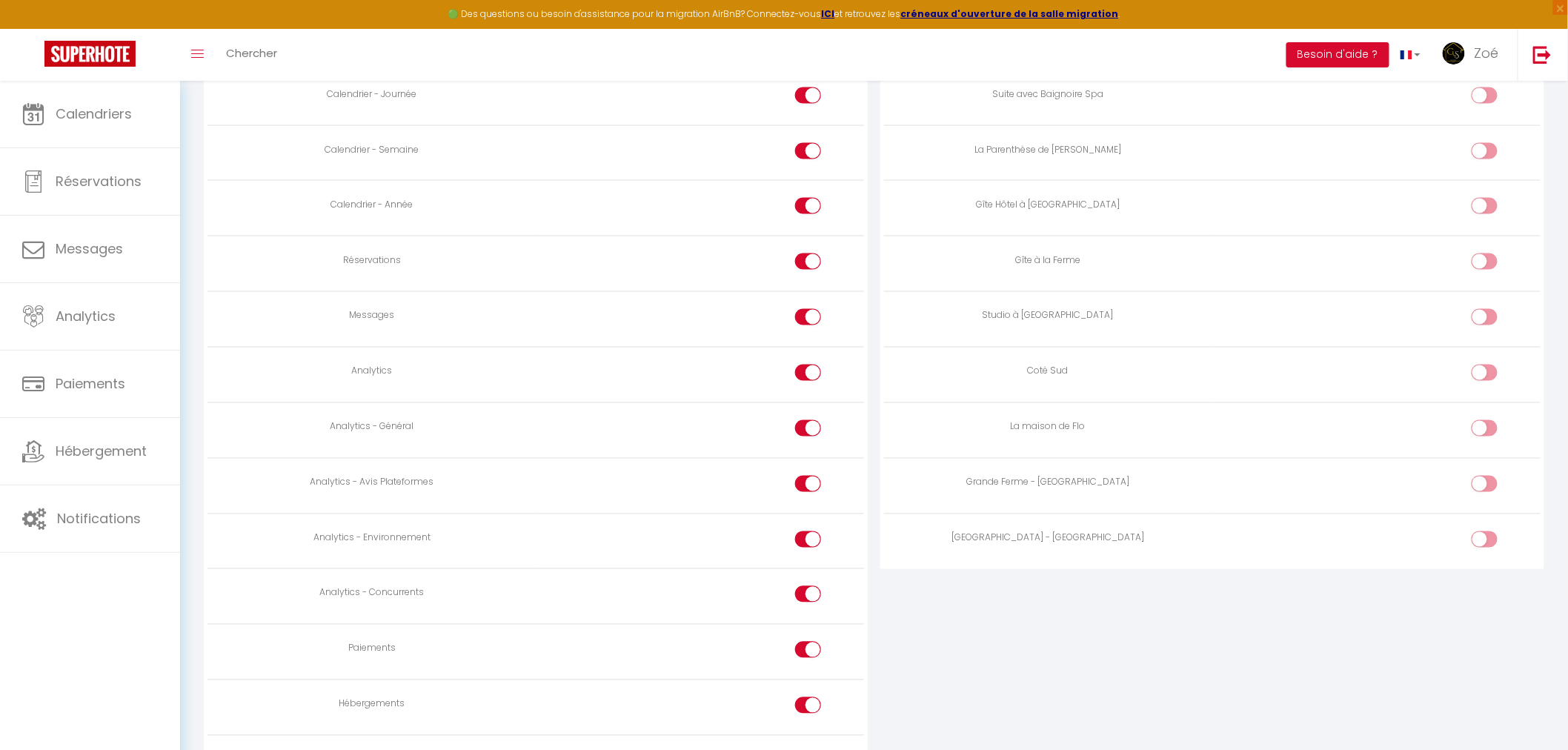
click at [1485, 380] on input "checkbox" at bounding box center [1497, 376] width 26 height 22
checkbox input "true"
click at [1487, 324] on input "checkbox" at bounding box center [1497, 320] width 26 height 22
checkbox input "true"
click at [1488, 265] on input "checkbox" at bounding box center [1497, 265] width 26 height 22
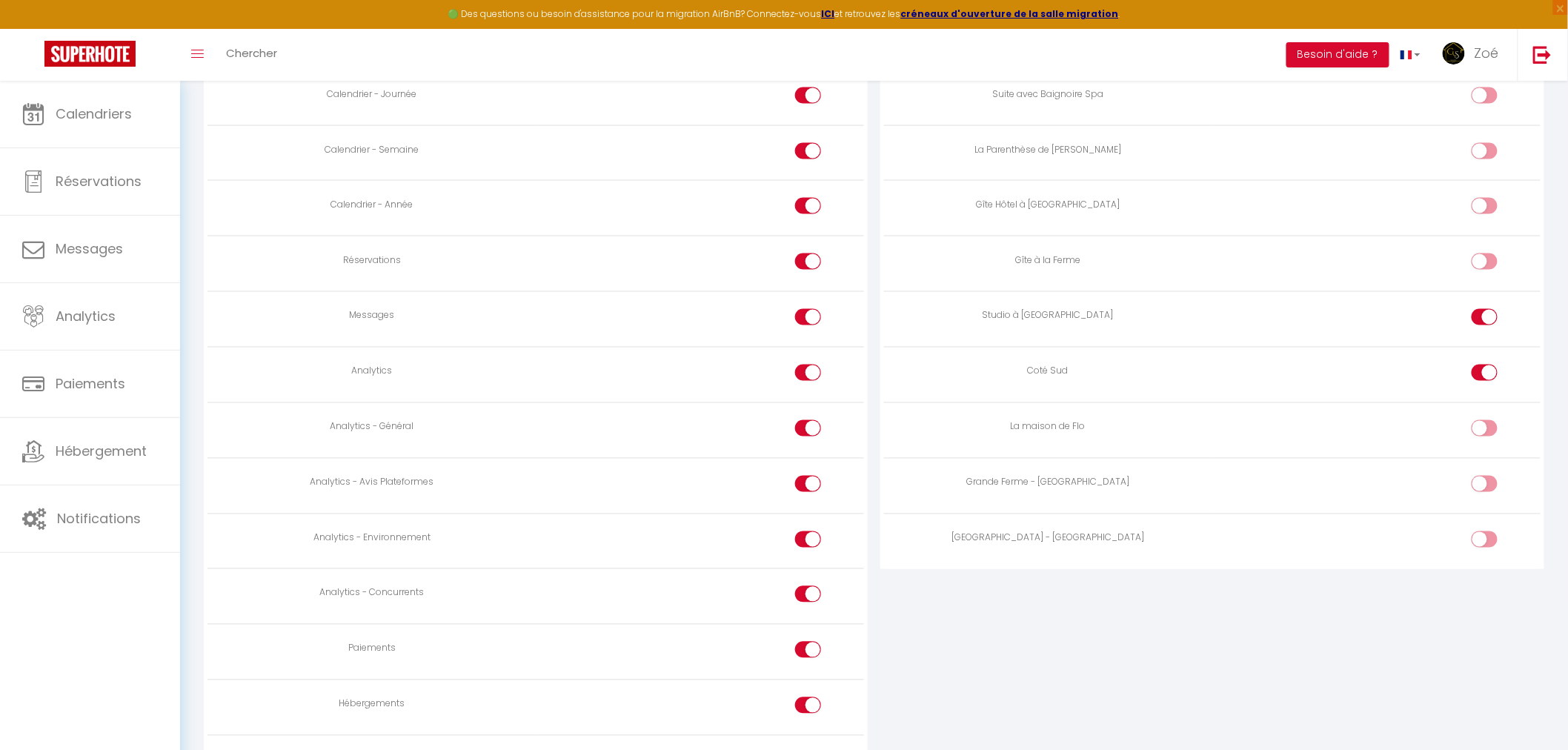
checkbox input "true"
click at [1483, 198] on td at bounding box center [1377, 209] width 329 height 55
click at [1483, 213] on div at bounding box center [1485, 205] width 26 height 16
click at [1484, 213] on input "checkbox" at bounding box center [1497, 209] width 26 height 22
checkbox input "true"
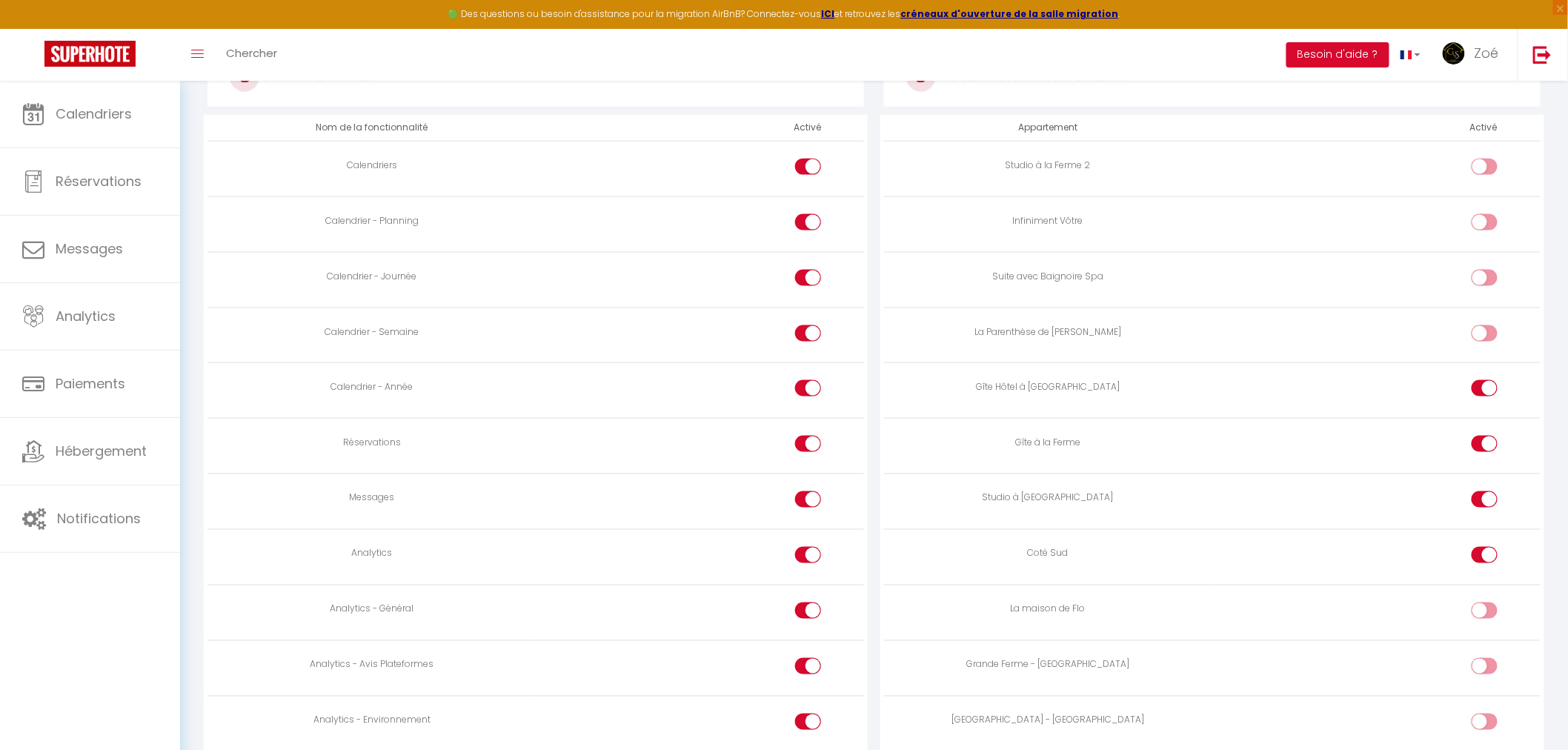
scroll to position [658, 0]
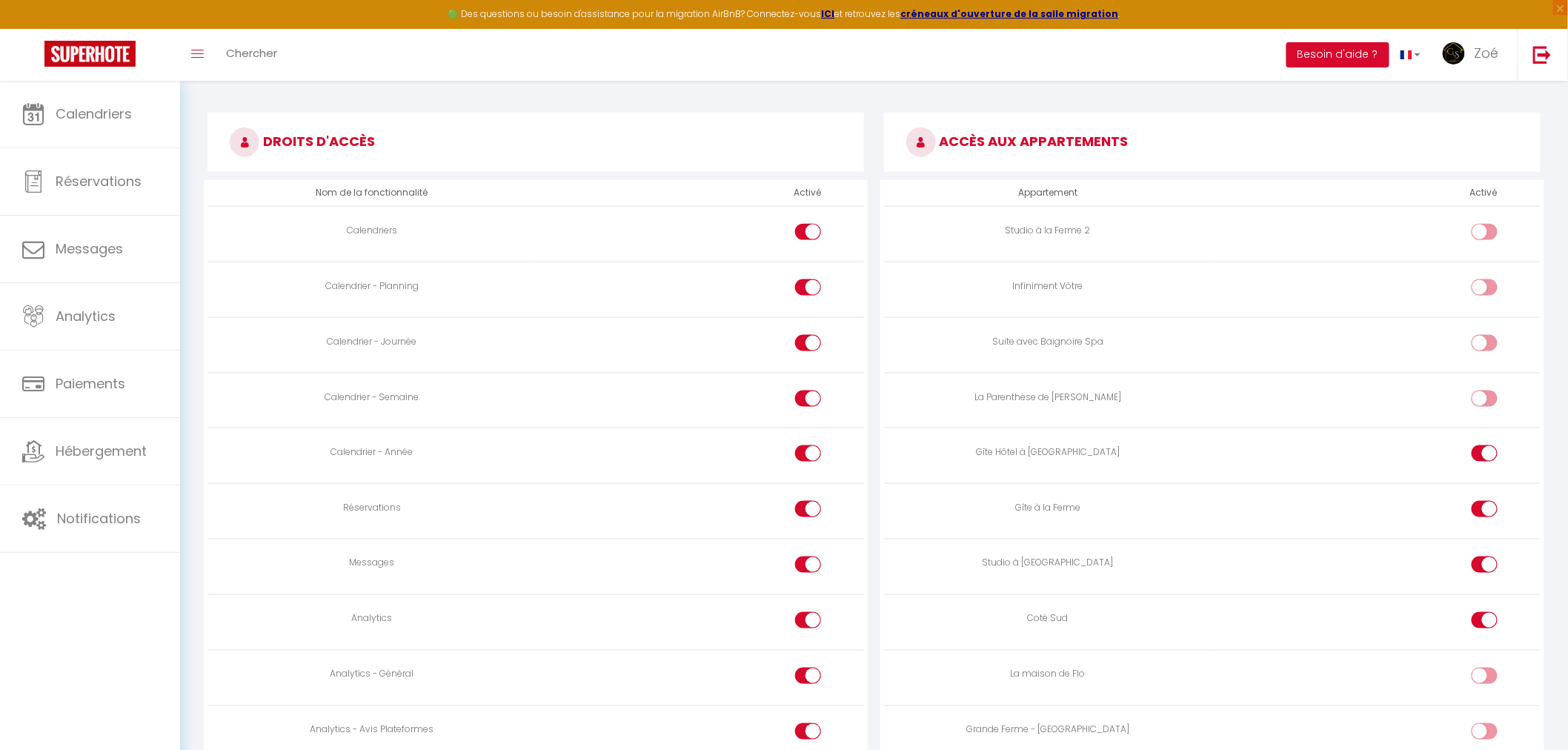
click at [1483, 342] on div at bounding box center [1485, 342] width 26 height 16
click at [1484, 342] on input "checkbox" at bounding box center [1497, 346] width 26 height 22
checkbox input "true"
click at [1489, 220] on td at bounding box center [1377, 234] width 329 height 55
click at [1480, 234] on div at bounding box center [1485, 232] width 26 height 16
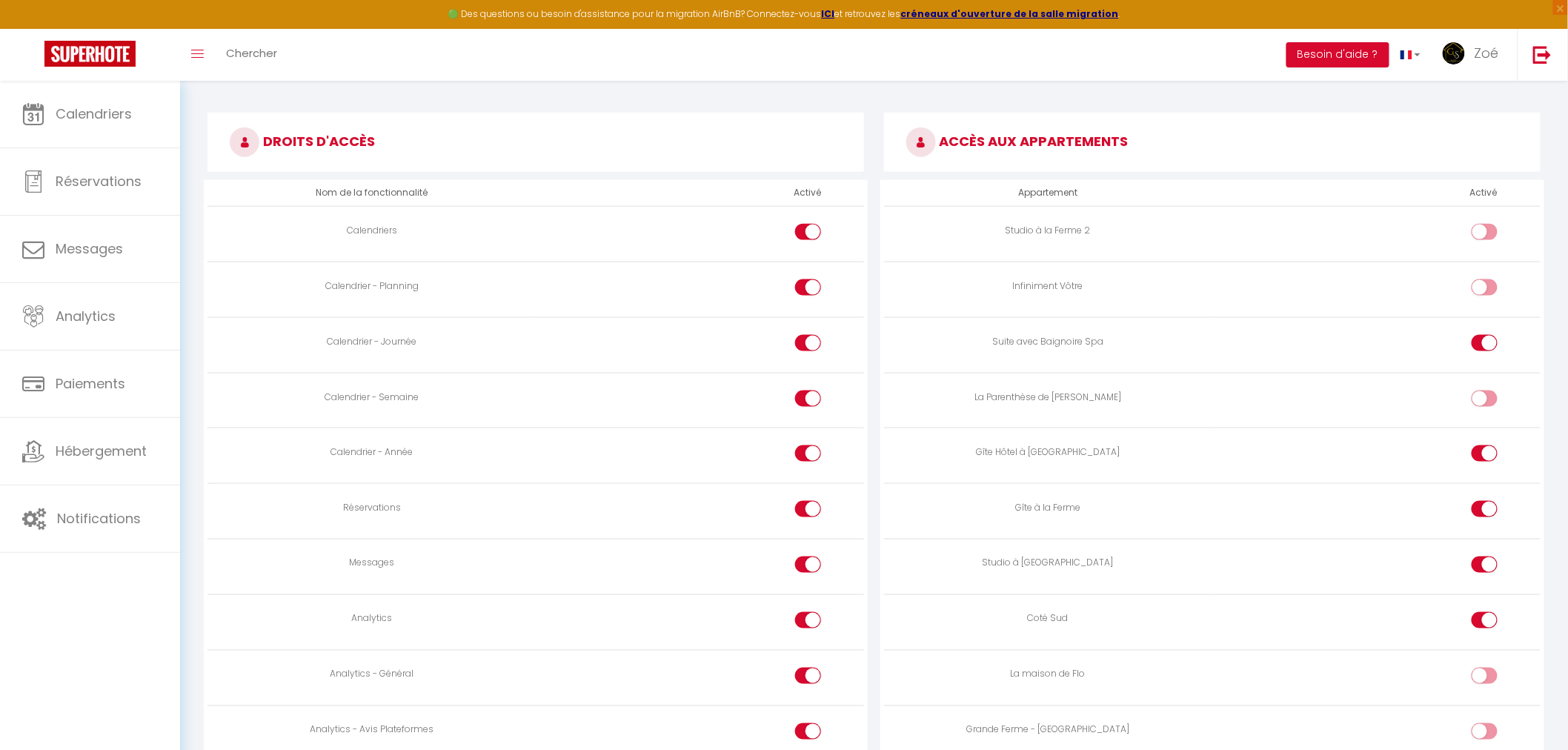
click at [1484, 234] on input "checkbox" at bounding box center [1497, 235] width 26 height 22
checkbox input "true"
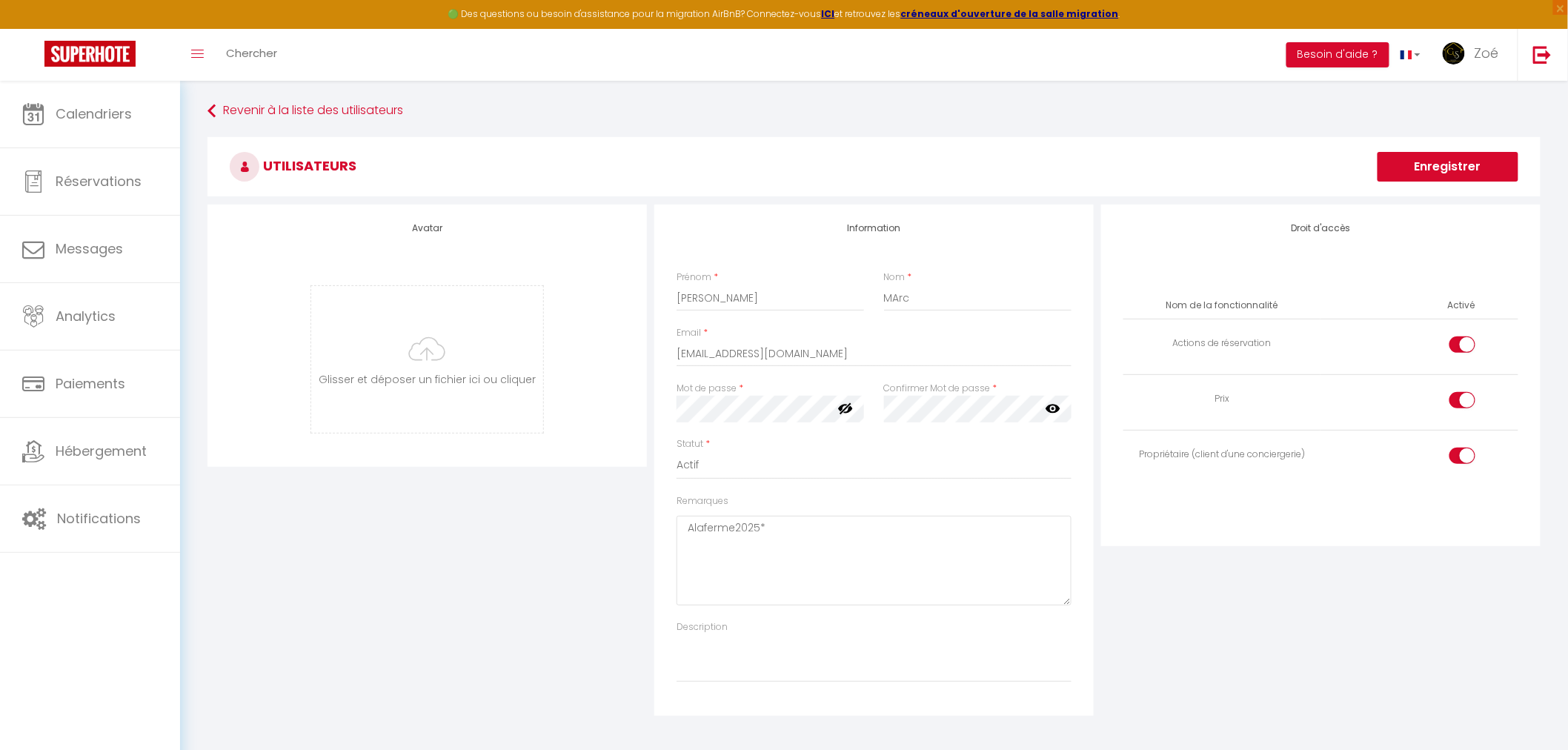
scroll to position [0, 0]
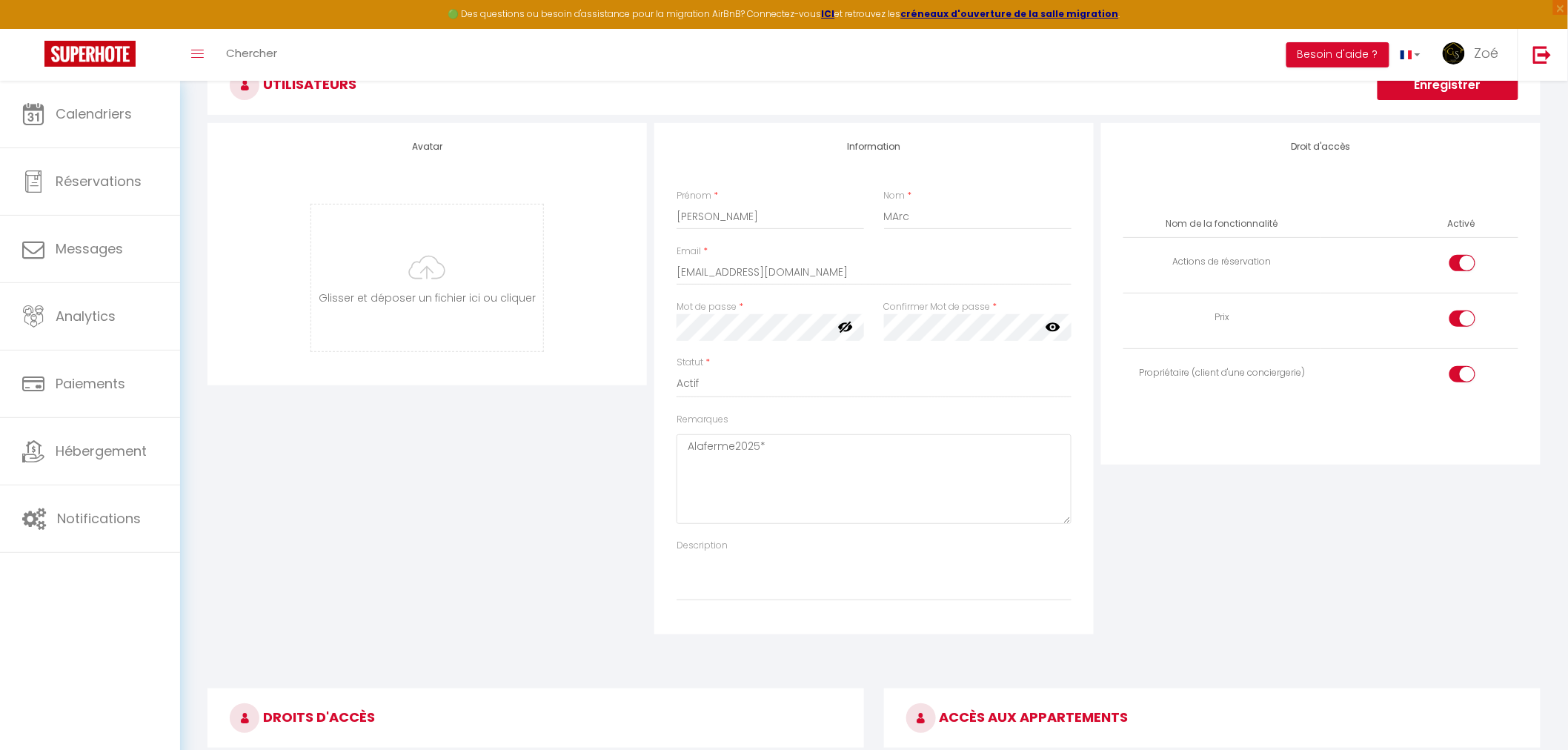
click at [1427, 94] on button "Enregistrer" at bounding box center [1447, 85] width 141 height 29
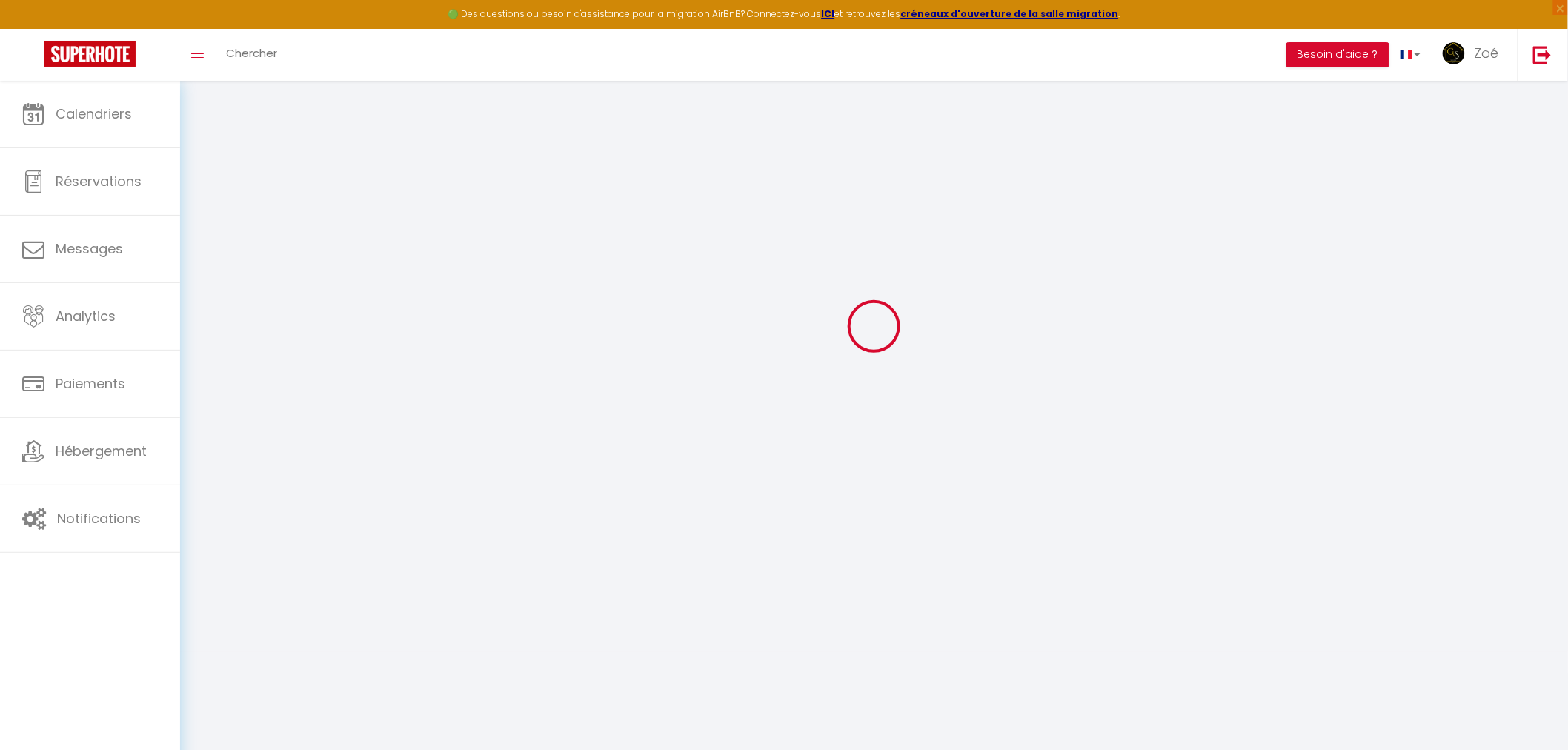
scroll to position [80, 0]
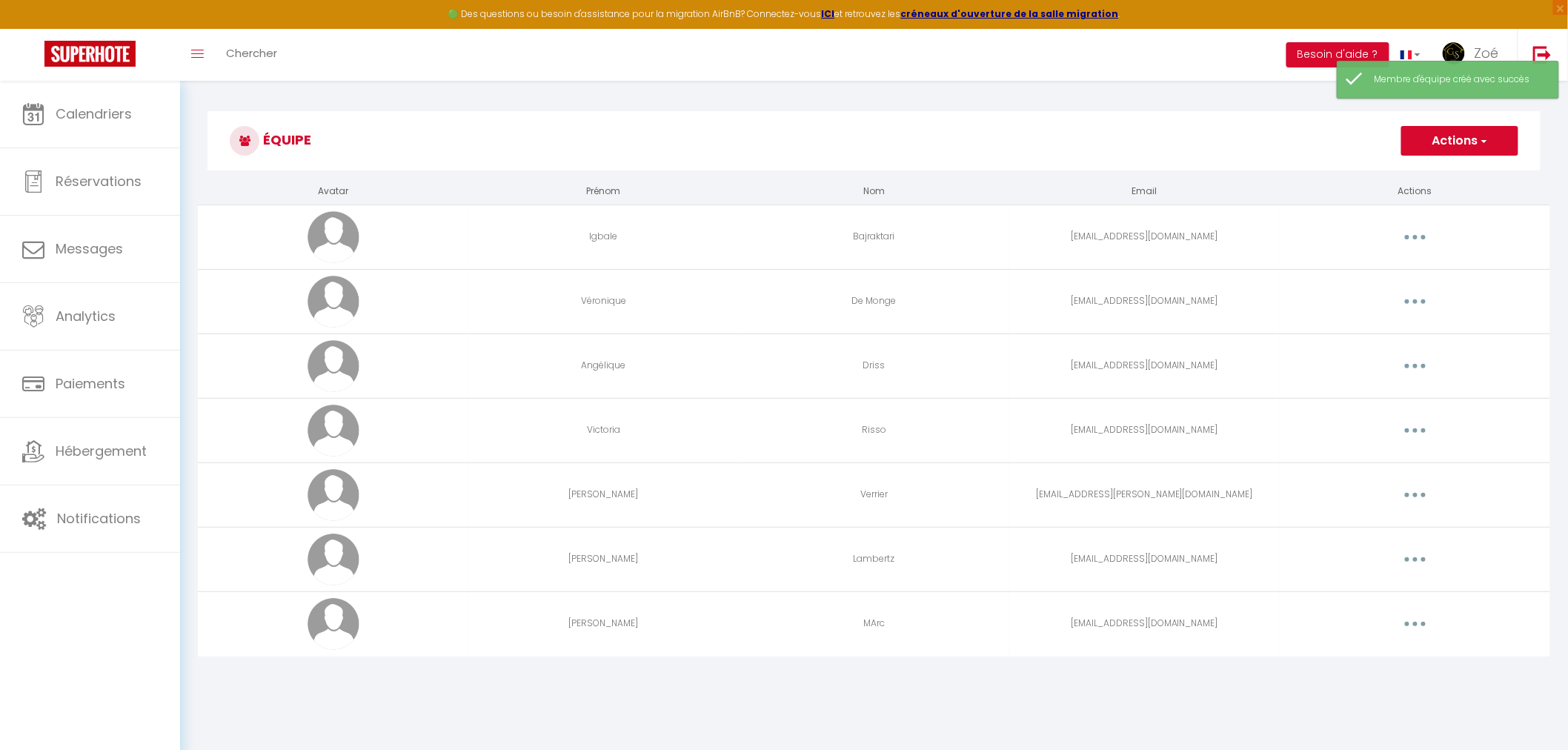
click at [1410, 566] on button "button" at bounding box center [1415, 559] width 41 height 23
click at [1362, 594] on link "Editer" at bounding box center [1377, 593] width 110 height 25
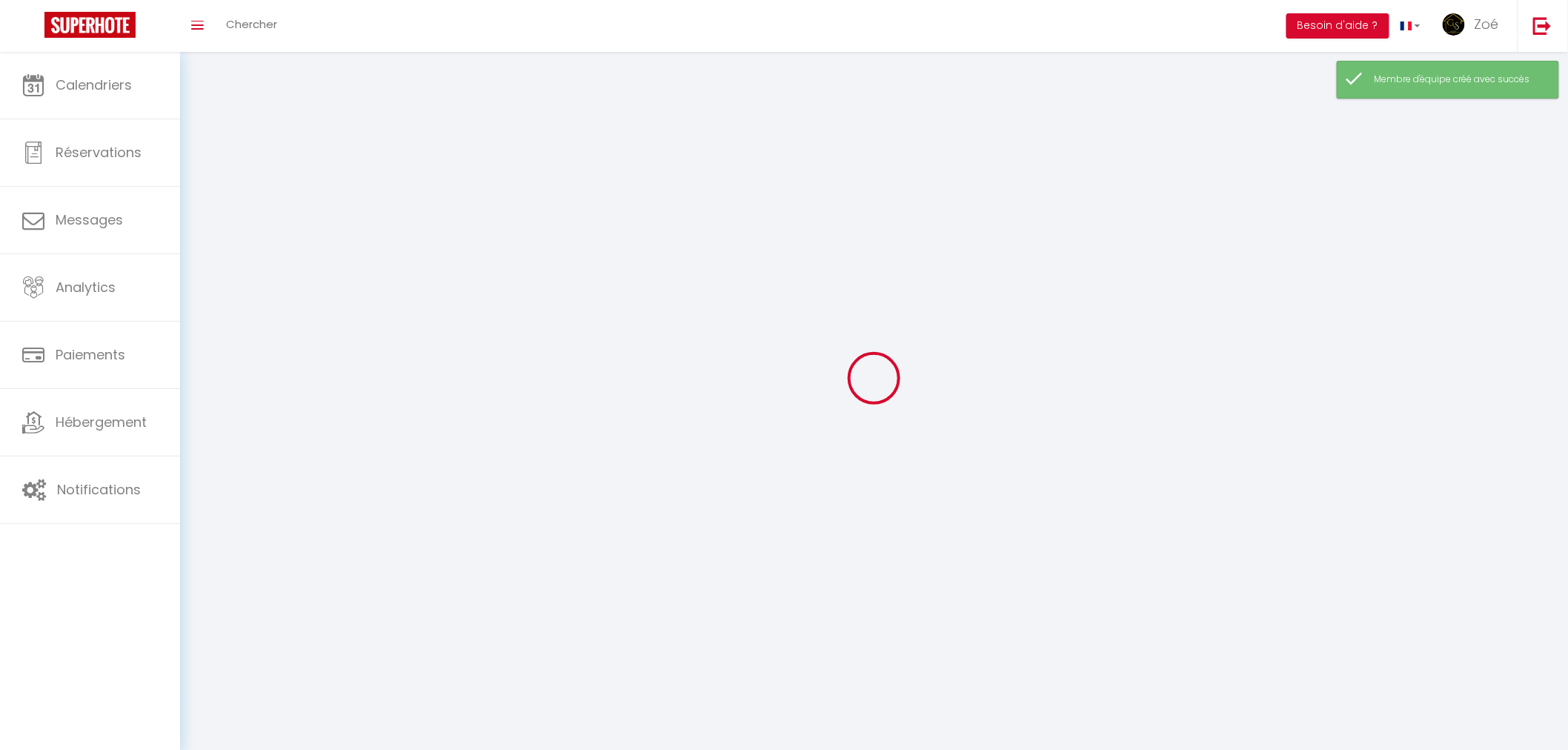
type input "[PERSON_NAME]"
type input "Lambertz"
type input "[EMAIL_ADDRESS][DOMAIN_NAME]"
type textarea "Alaferme2025*"
type textarea "[URL][DOMAIN_NAME]"
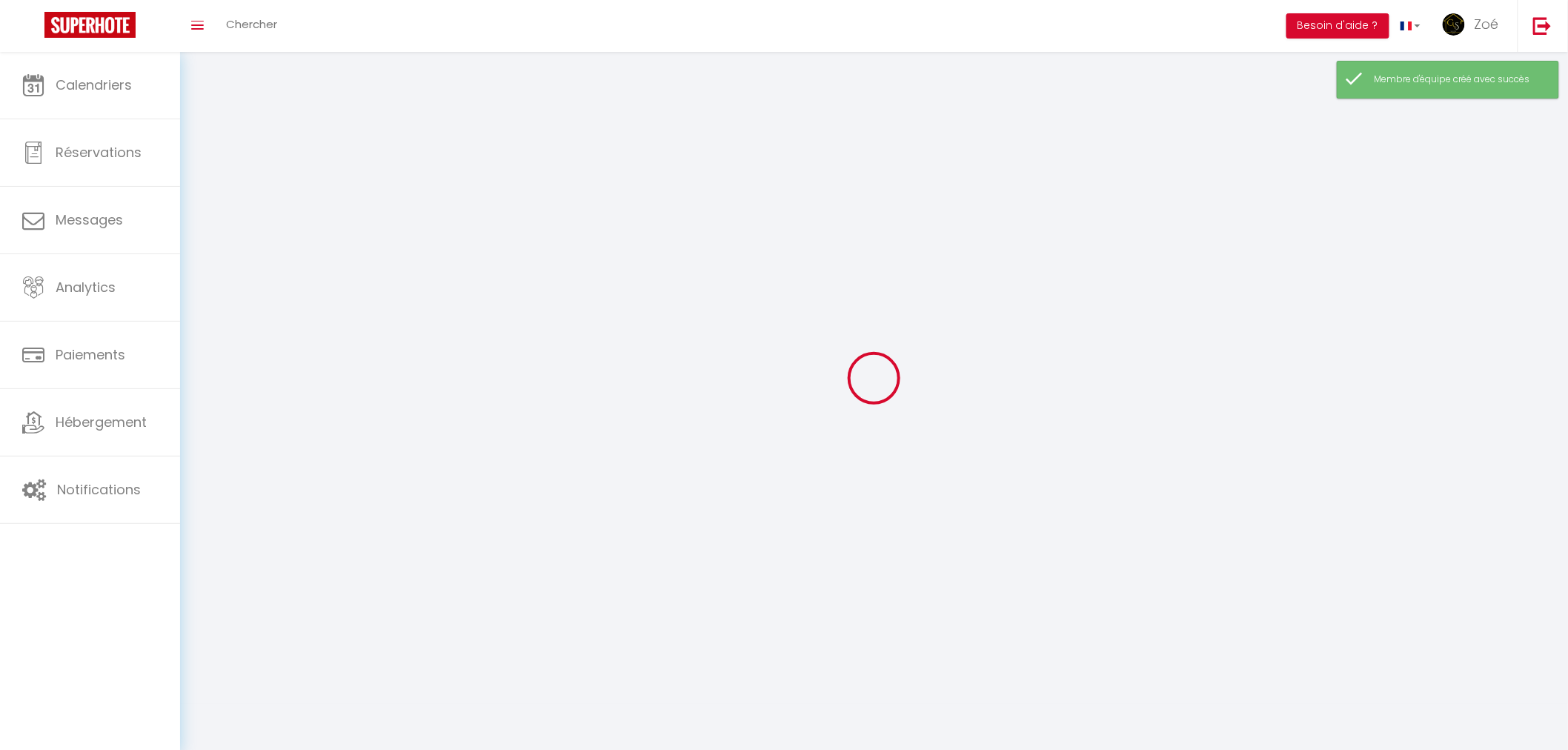
checkbox input "true"
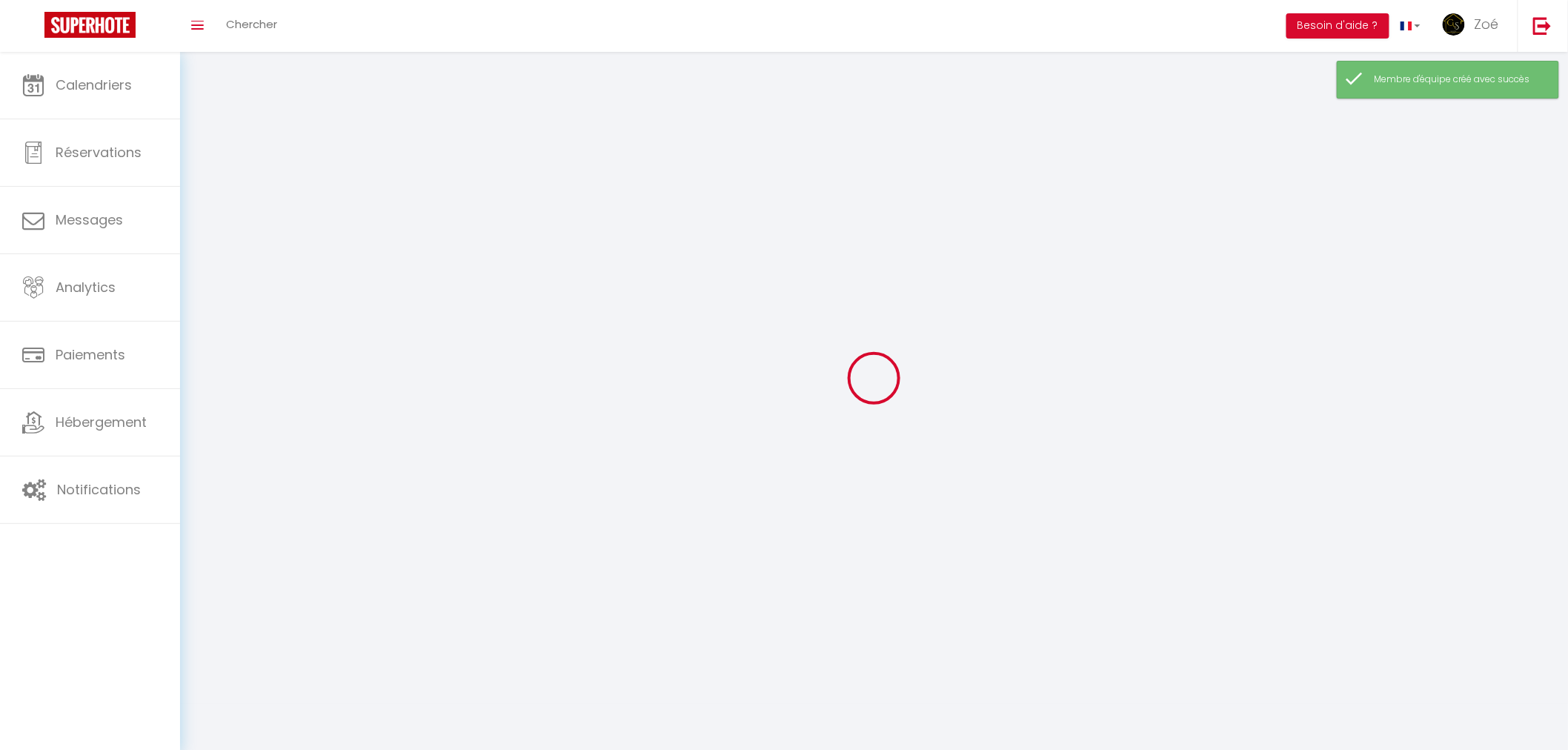
checkbox input "true"
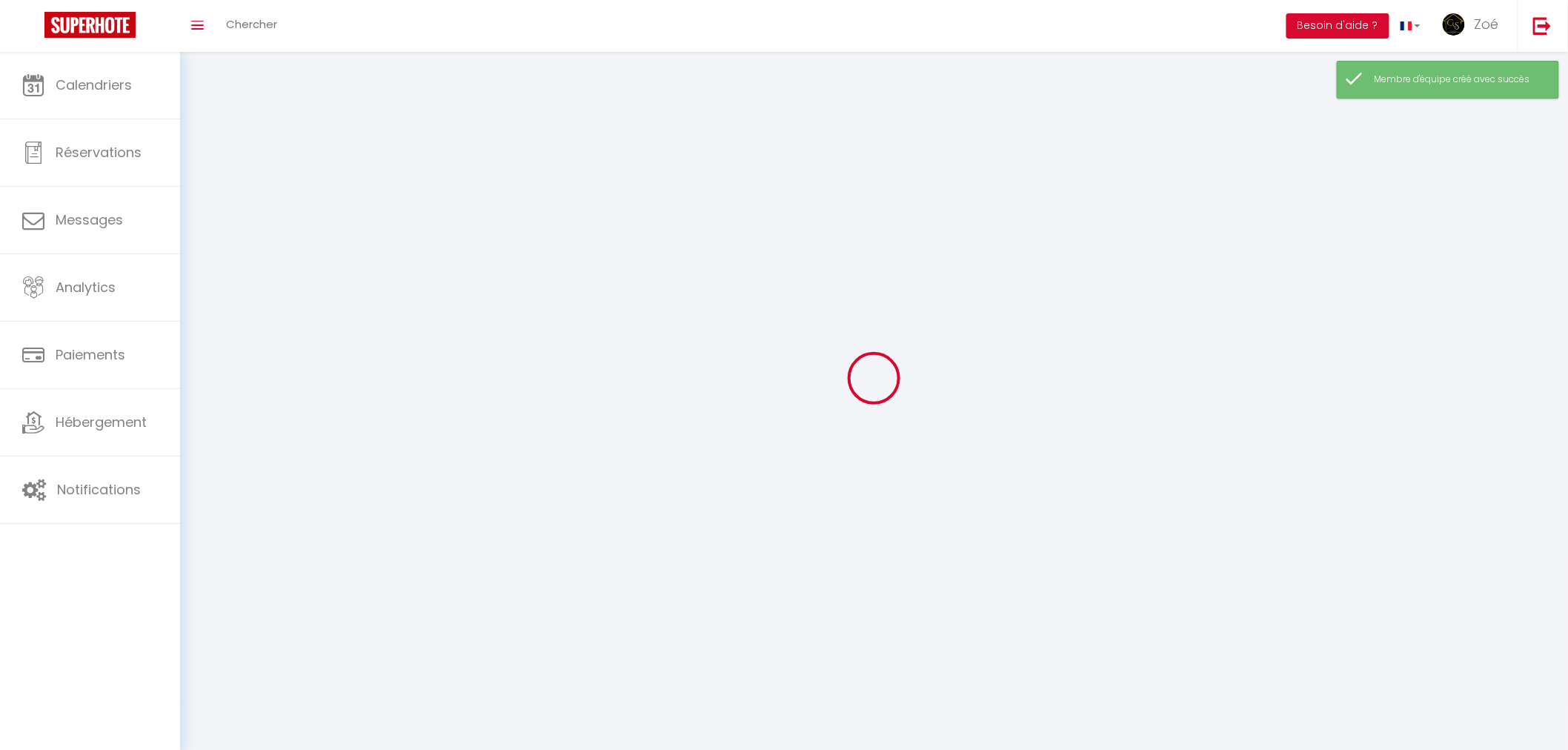
checkbox input "true"
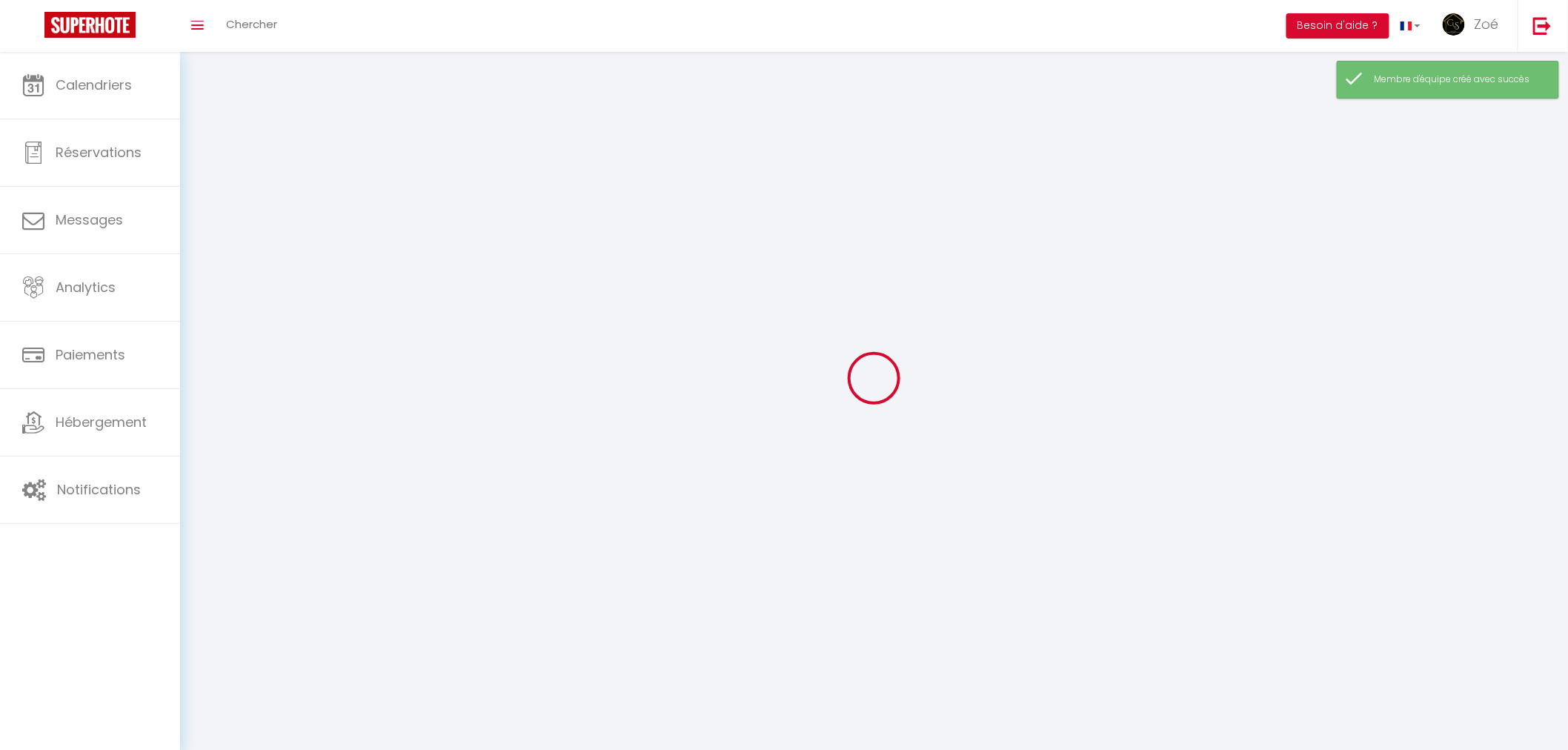
checkbox input "true"
select select
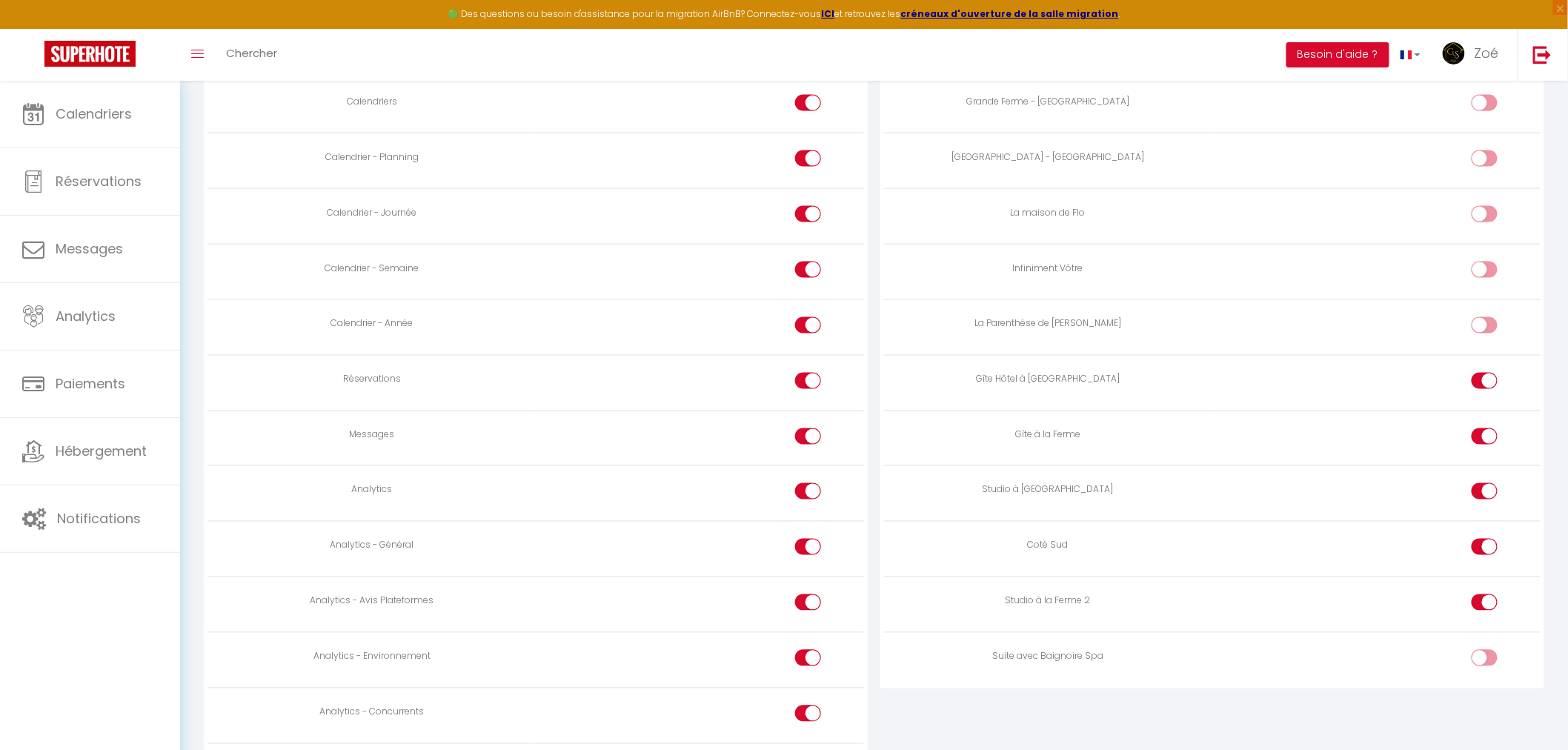
scroll to position [905, 0]
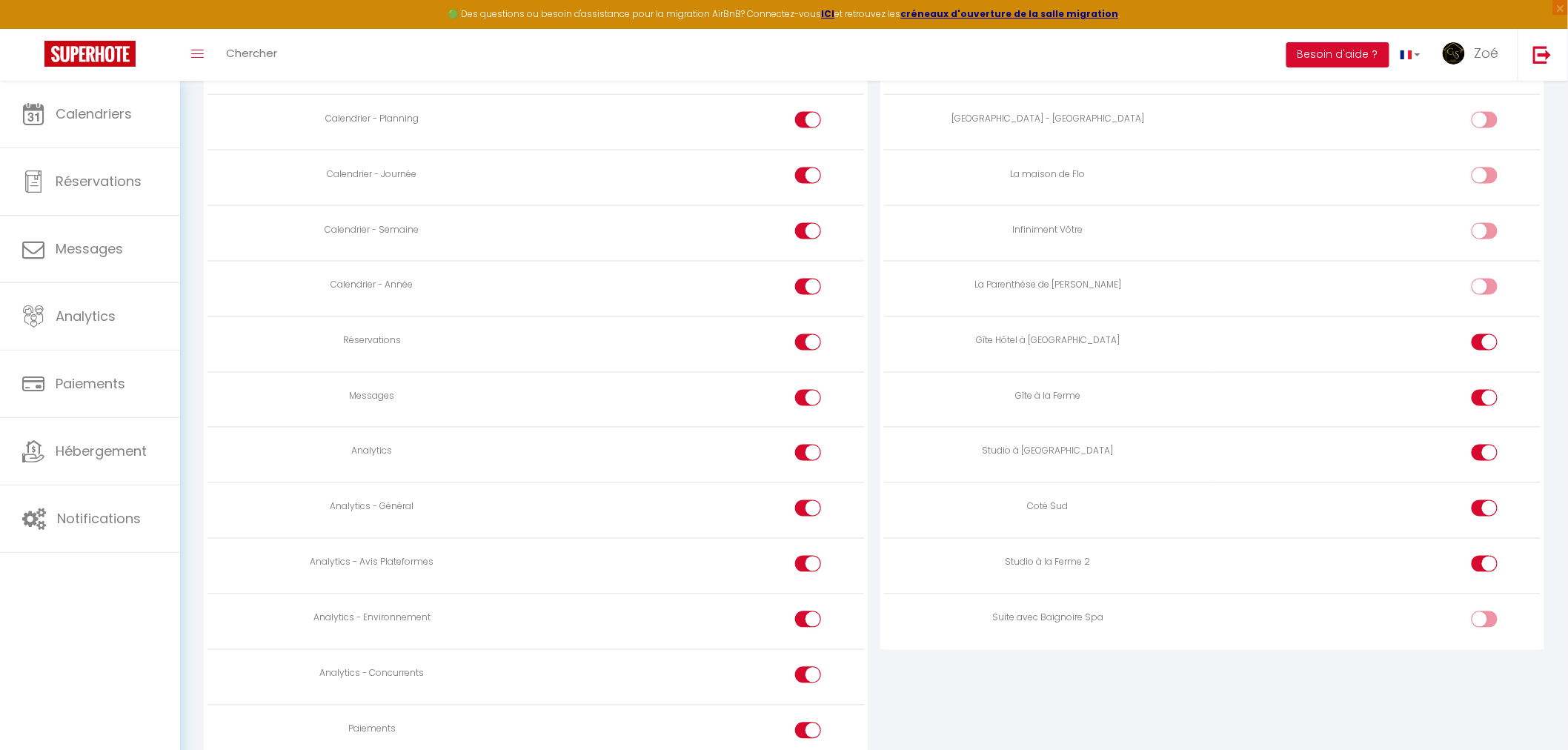
click at [1473, 634] on label at bounding box center [1485, 622] width 26 height 22
click at [1484, 634] on input "checkbox" at bounding box center [1497, 622] width 26 height 22
click at [1481, 624] on div at bounding box center [1485, 619] width 26 height 16
click at [1484, 624] on input "checkbox" at bounding box center [1497, 622] width 26 height 22
click at [1481, 624] on div at bounding box center [1485, 619] width 26 height 16
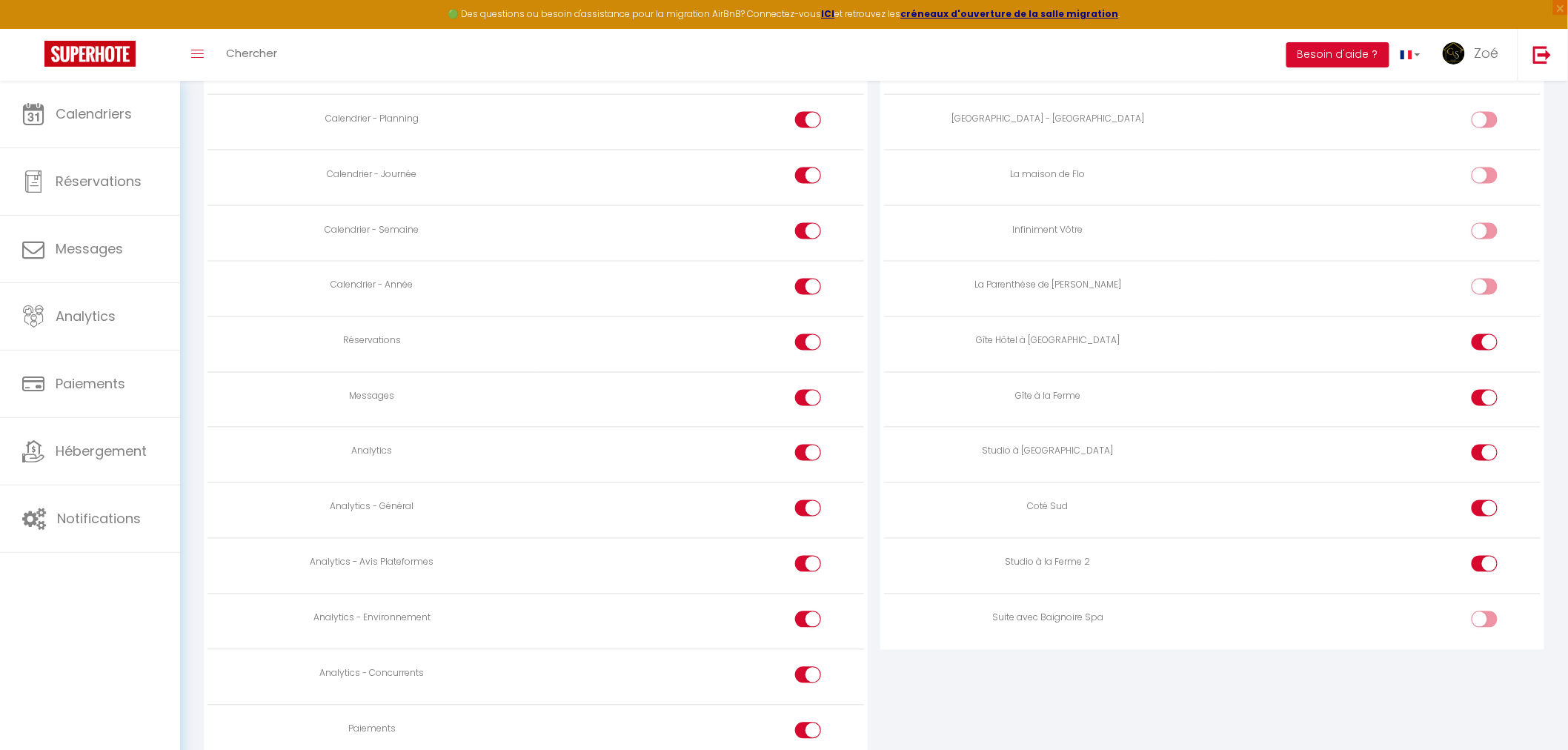
click at [1484, 624] on input "checkbox" at bounding box center [1497, 622] width 26 height 22
checkbox input "true"
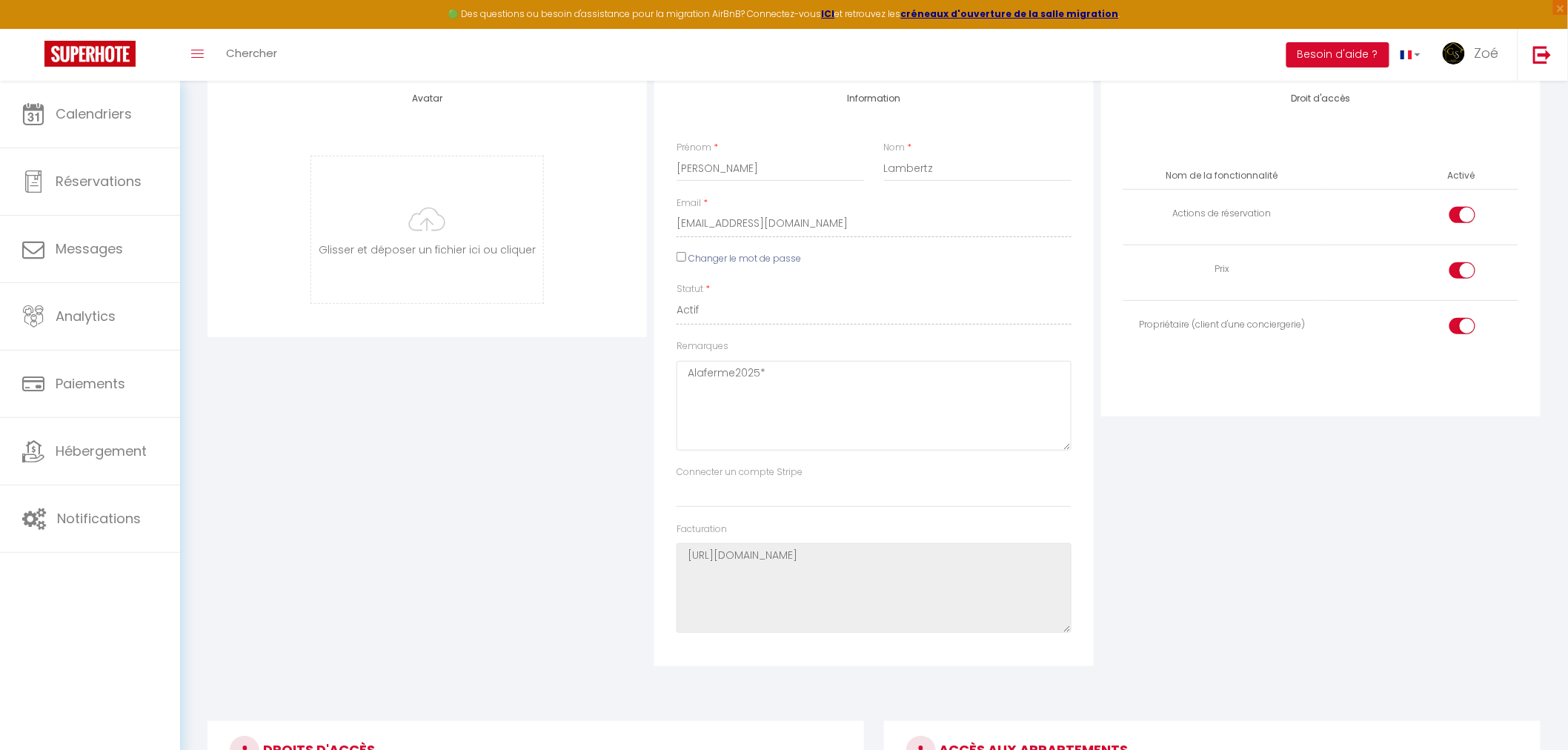
scroll to position [0, 0]
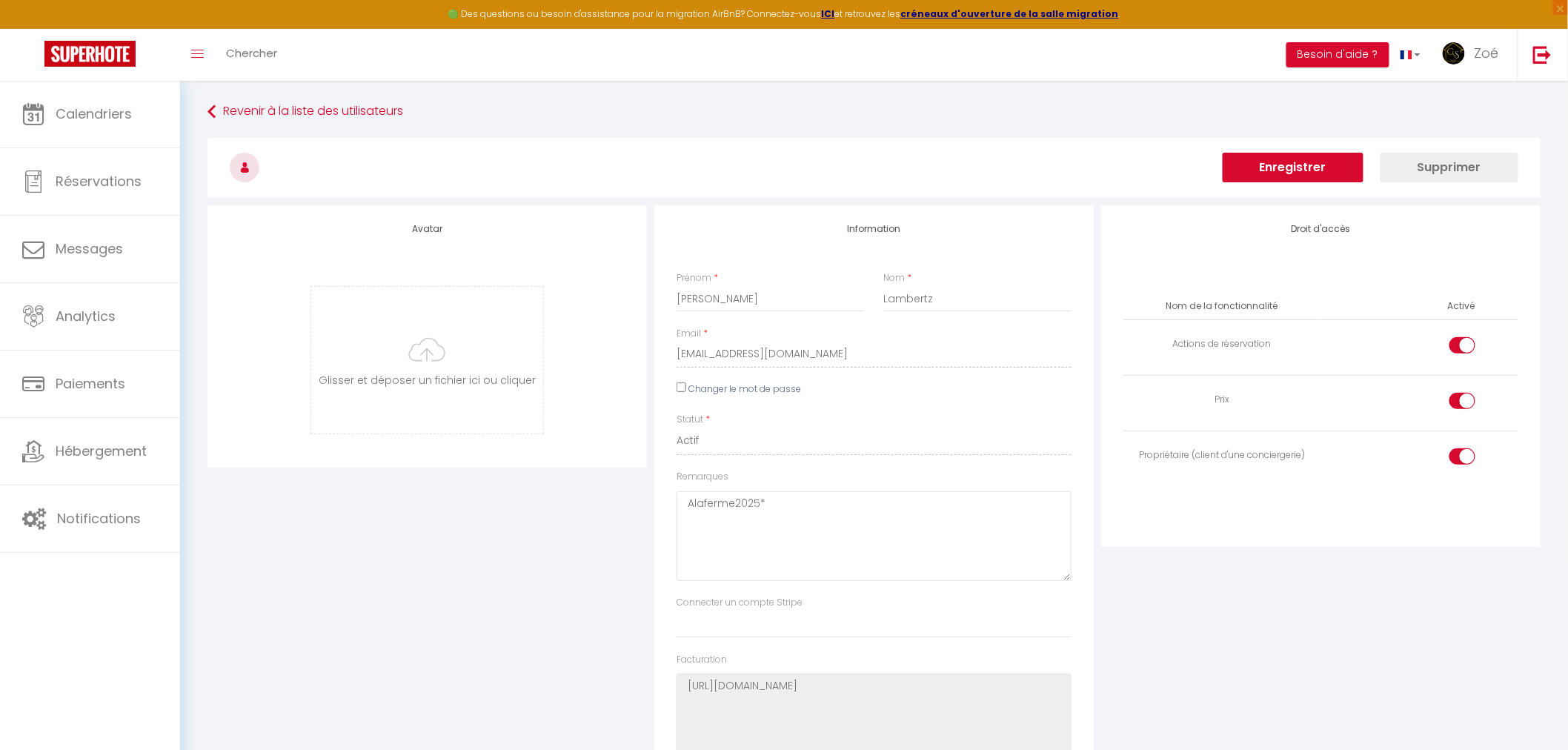
click at [1302, 175] on button "Enregistrer" at bounding box center [1293, 167] width 141 height 29
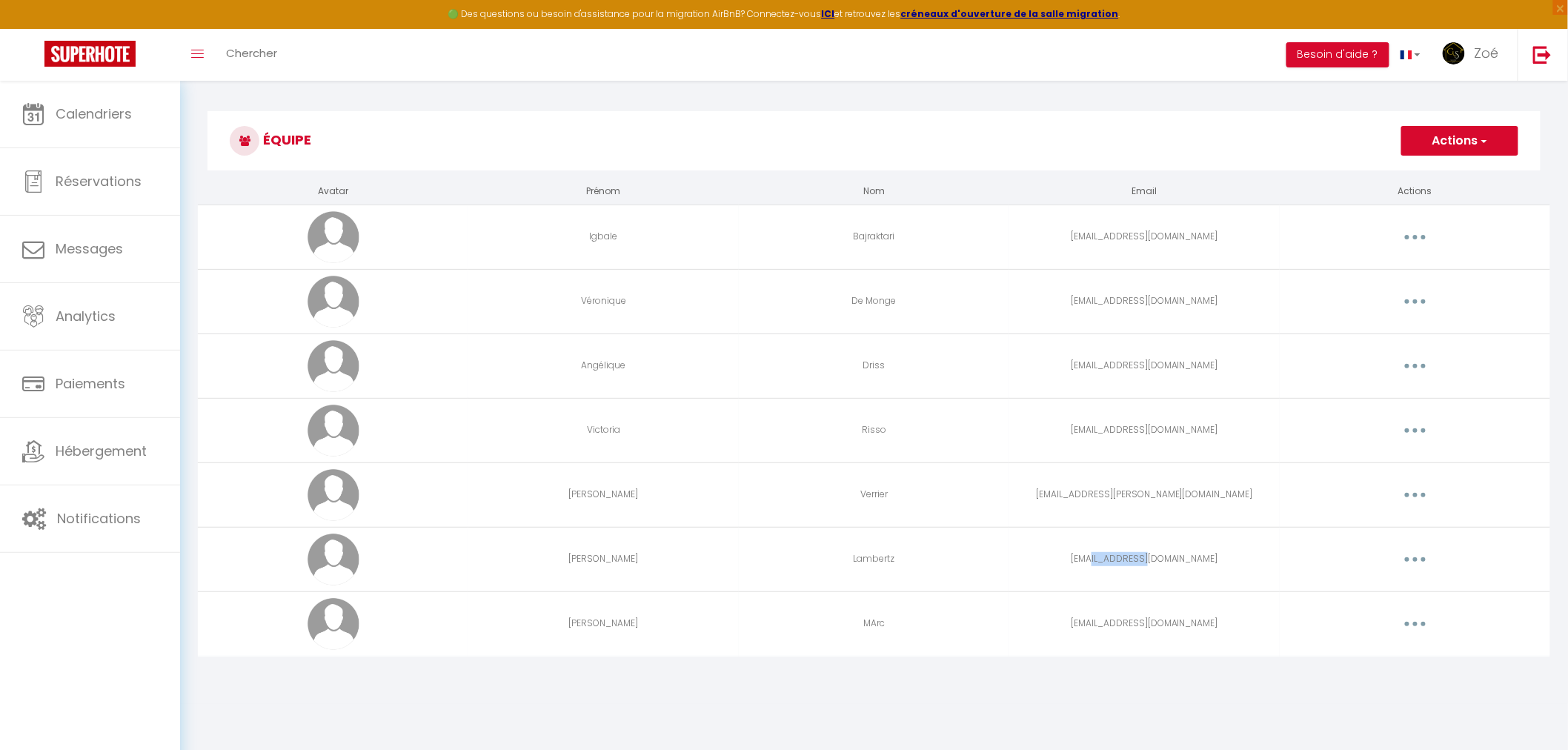
drag, startPoint x: 1101, startPoint y: 565, endPoint x: 1157, endPoint y: 559, distance: 56.3
click at [1157, 559] on td "[EMAIL_ADDRESS][DOMAIN_NAME]" at bounding box center [1145, 559] width 271 height 65
click at [1163, 559] on td "[EMAIL_ADDRESS][DOMAIN_NAME]" at bounding box center [1145, 559] width 271 height 65
